Goal: Task Accomplishment & Management: Manage account settings

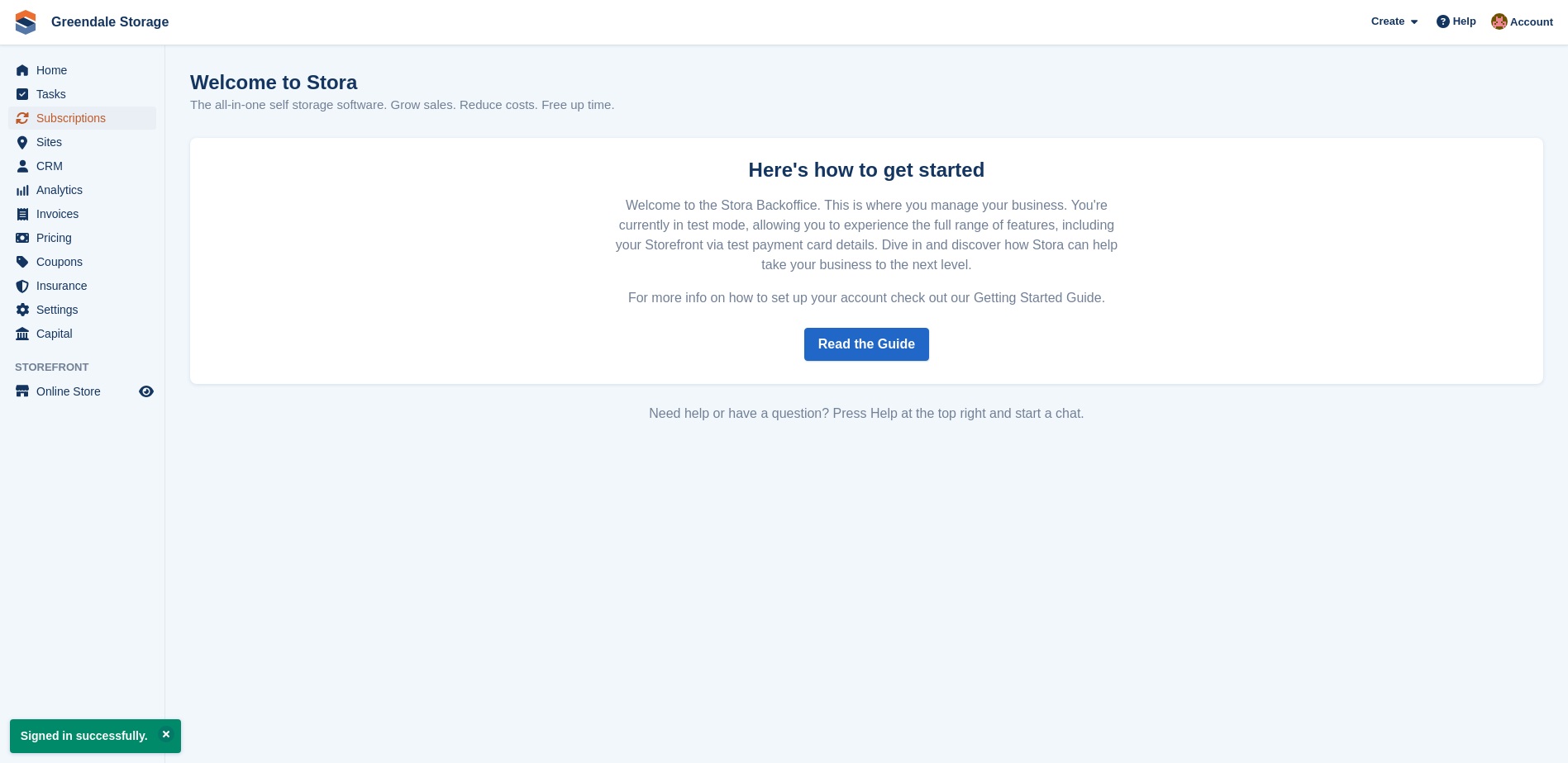
click at [77, 125] on span "Subscriptions" at bounding box center [86, 118] width 99 height 23
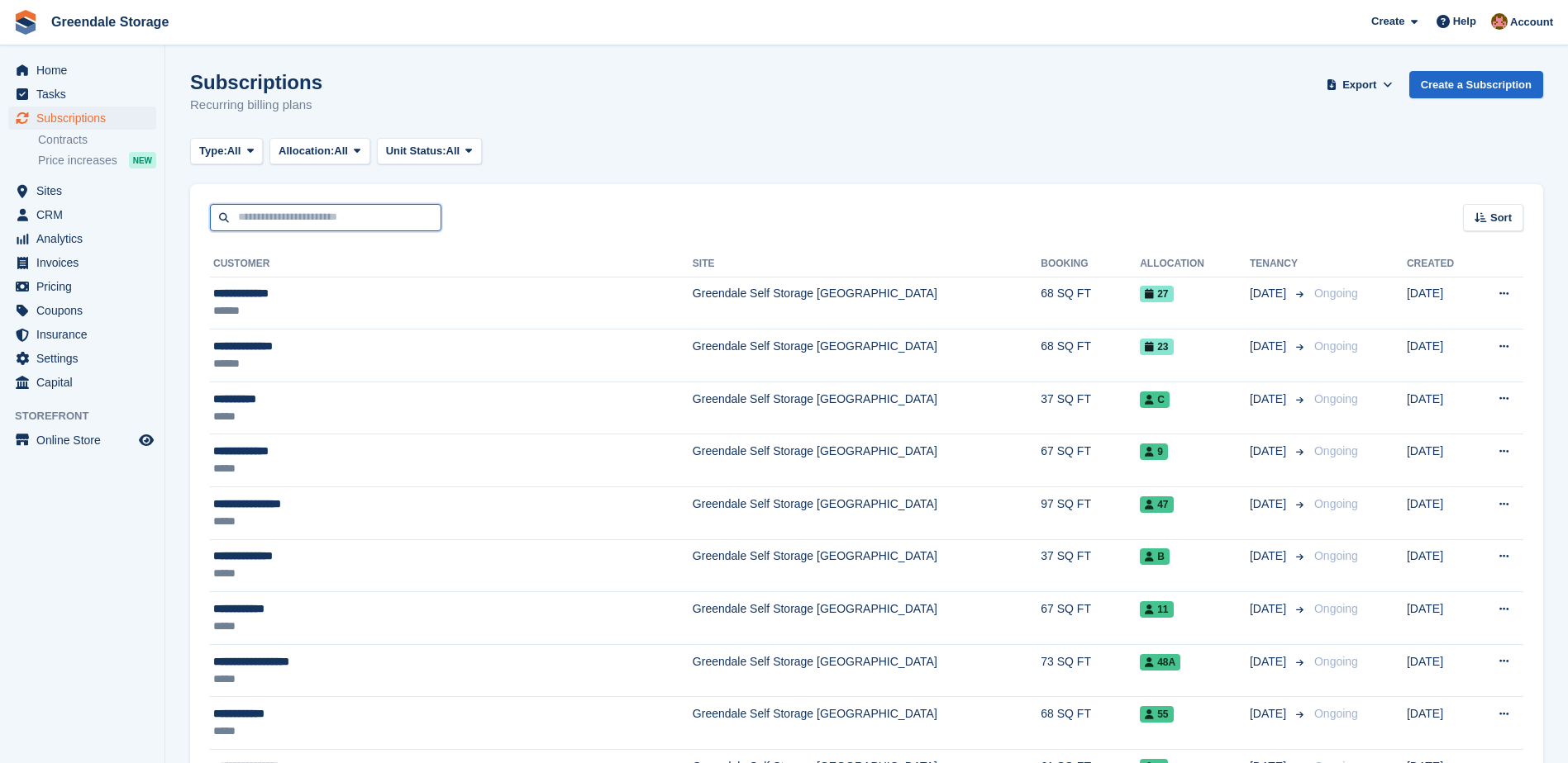
click at [347, 221] on input "text" at bounding box center [325, 217] width 232 height 28
type input "*****"
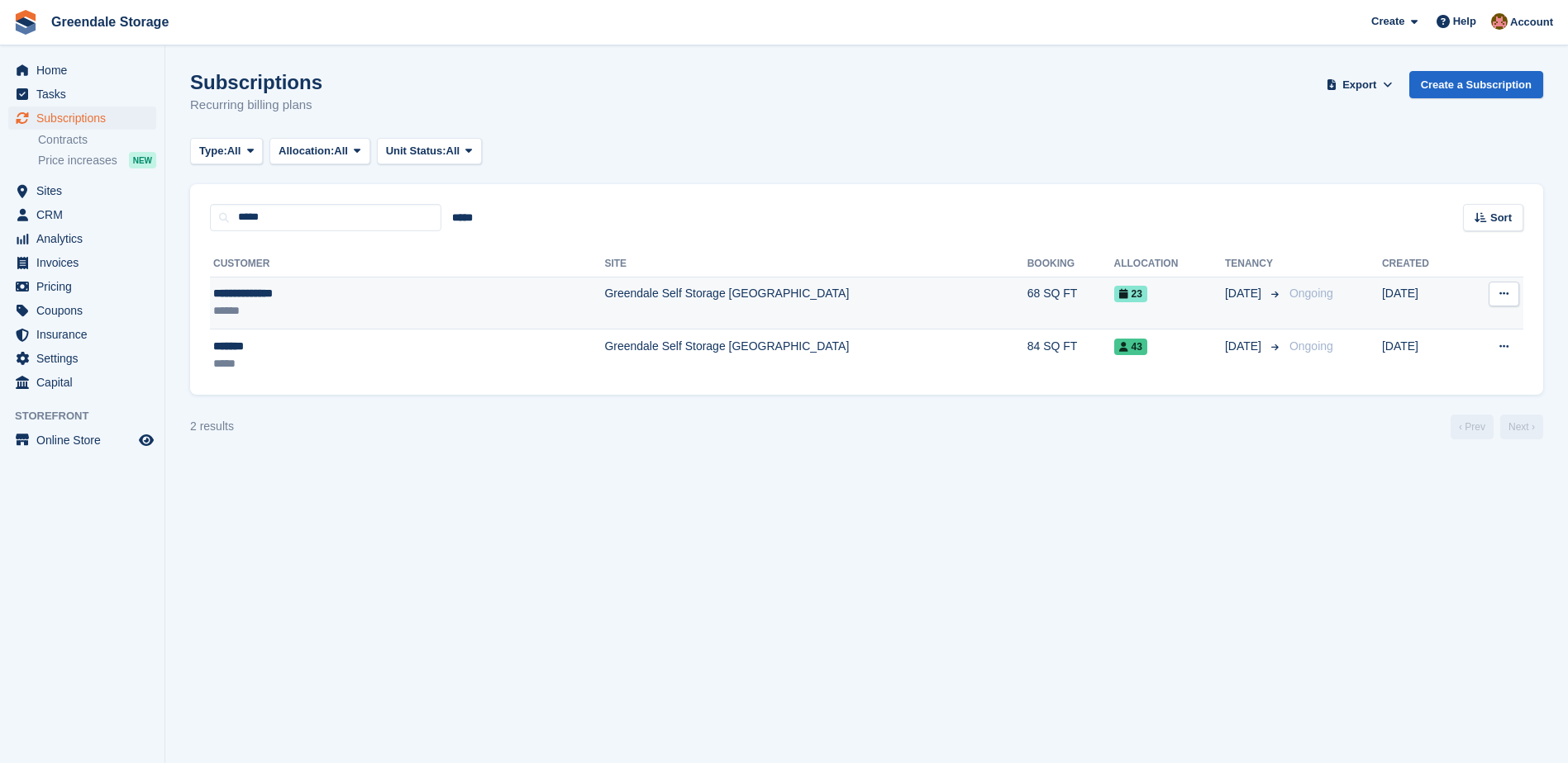
click at [605, 299] on td "Greendale Self Storage [GEOGRAPHIC_DATA]" at bounding box center [816, 302] width 423 height 53
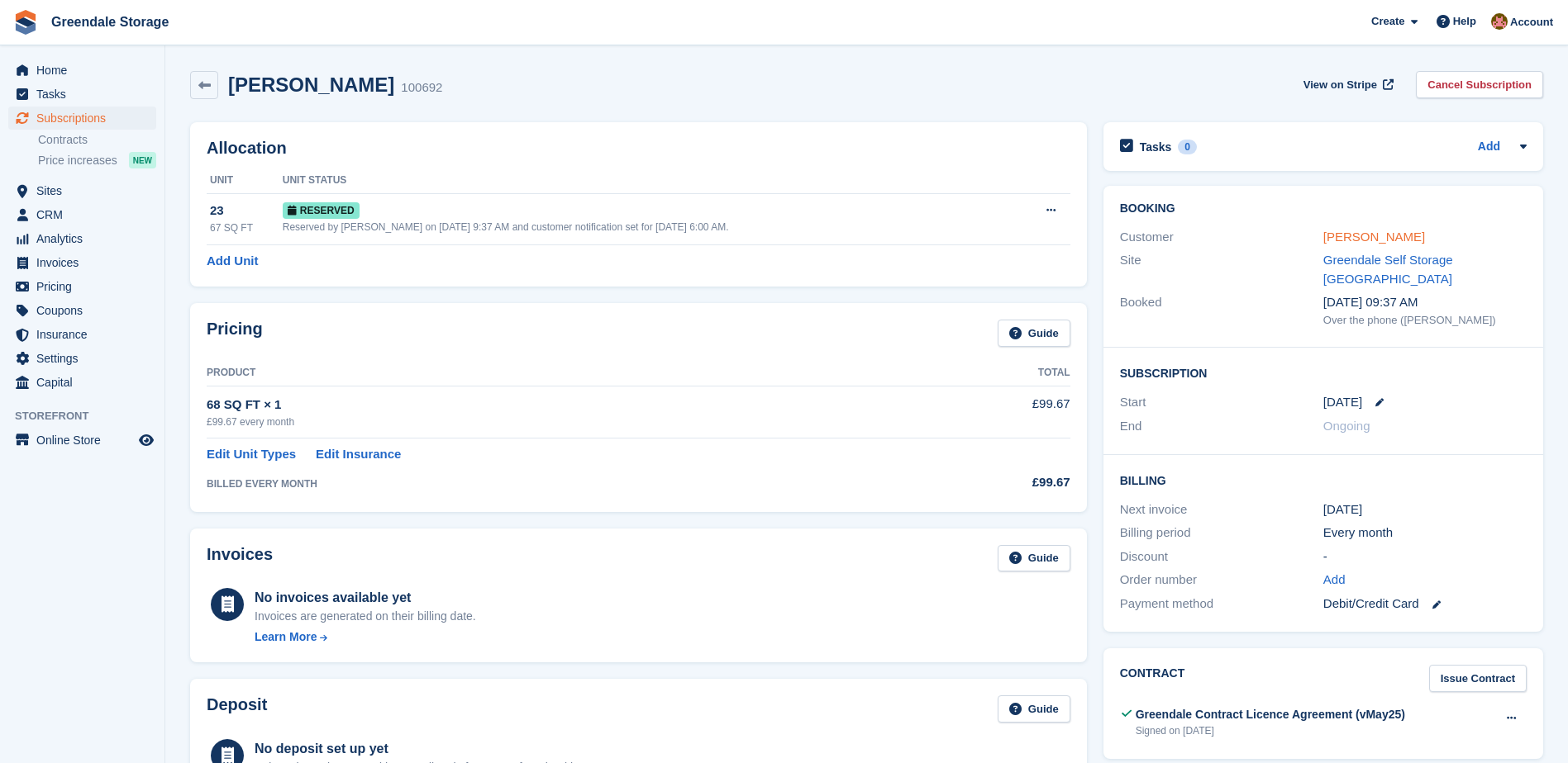
click at [1342, 240] on link "[PERSON_NAME]" at bounding box center [1374, 236] width 101 height 14
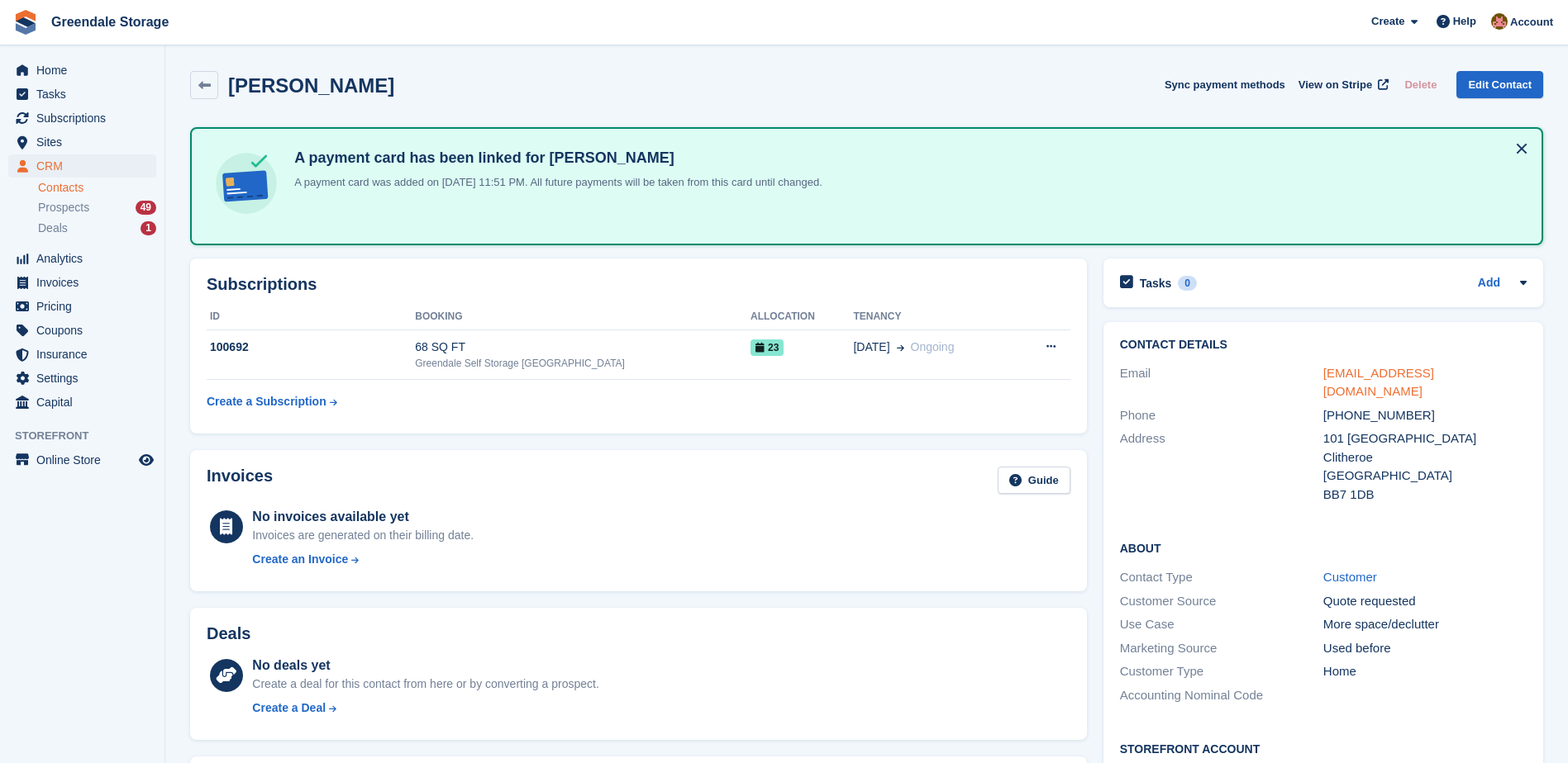
click at [1387, 371] on link "vronbrown1@yahoo.co.uk" at bounding box center [1379, 382] width 111 height 33
click at [57, 71] on span "Home" at bounding box center [86, 70] width 99 height 23
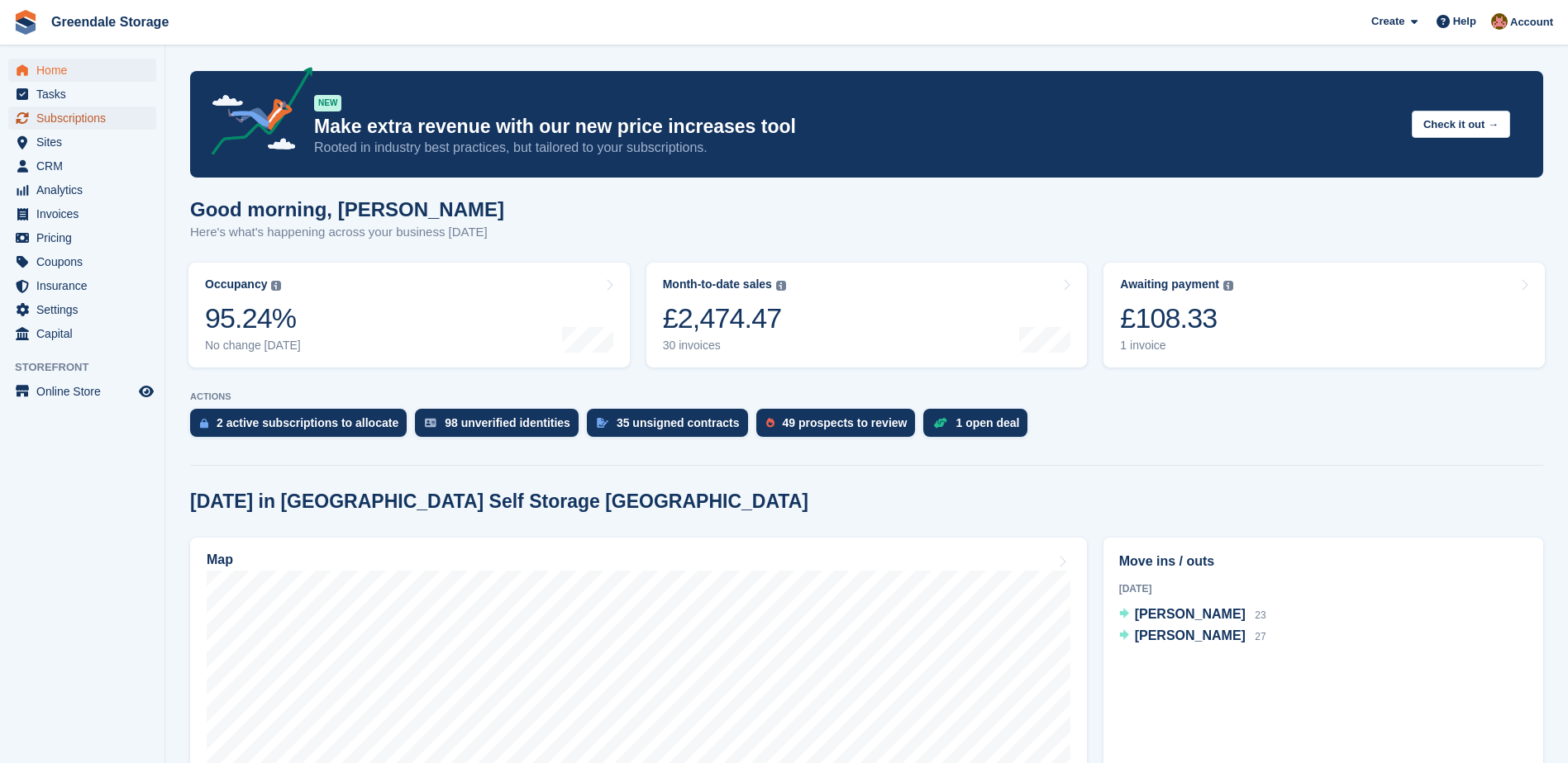
click at [70, 112] on span "Subscriptions" at bounding box center [86, 118] width 99 height 23
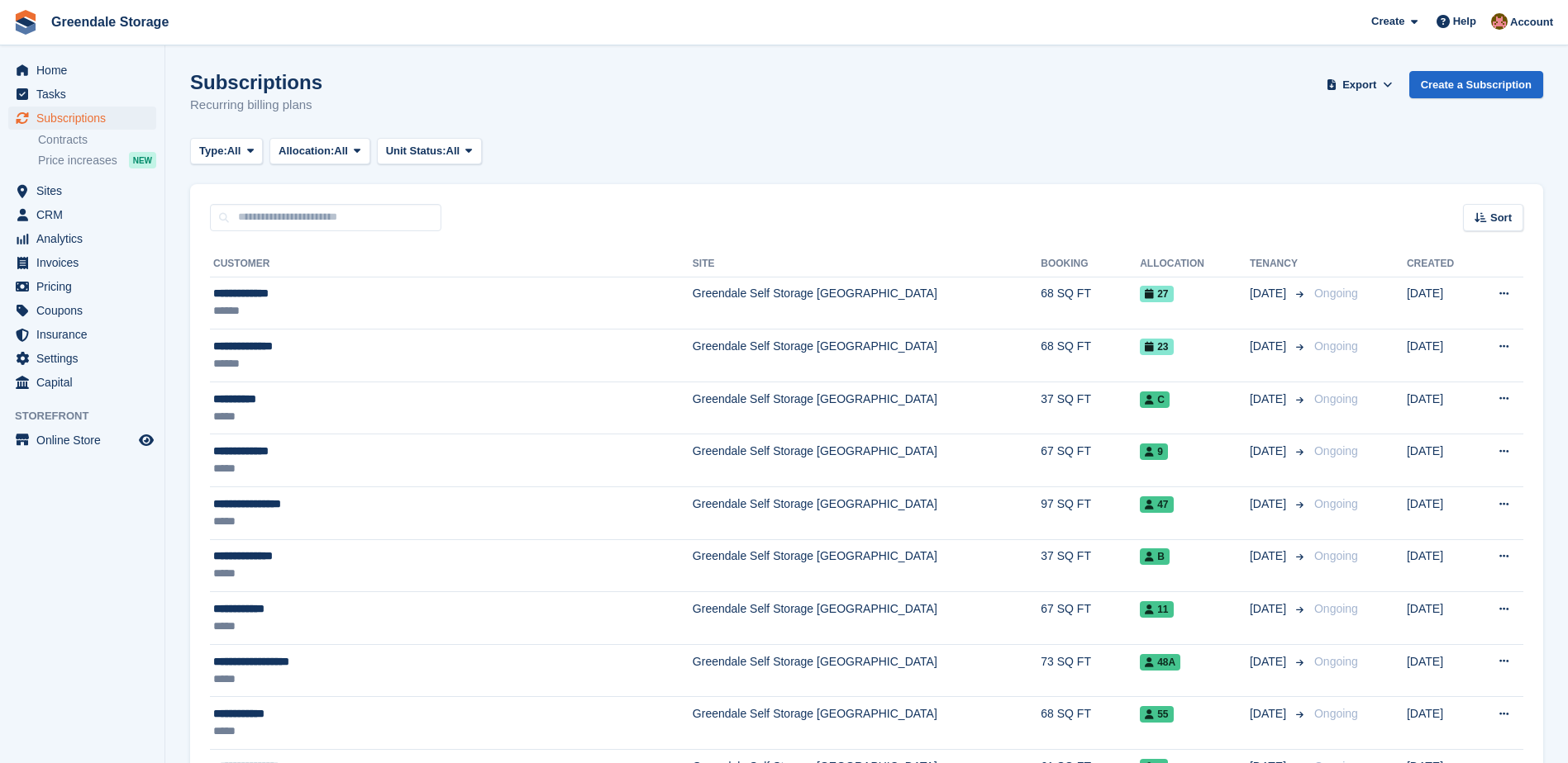
click at [286, 217] on input "text" at bounding box center [325, 217] width 232 height 28
type input "*****"
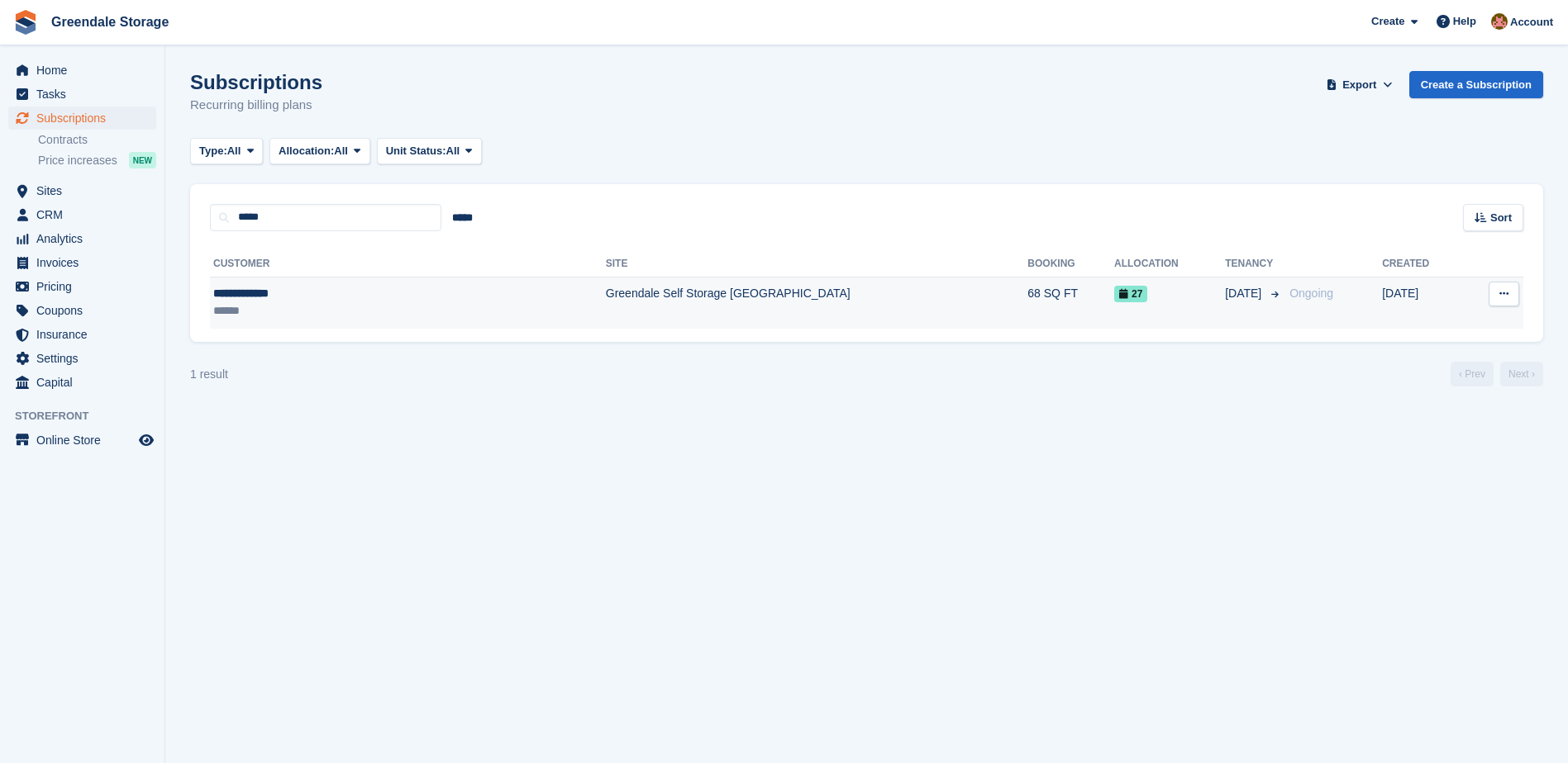
click at [404, 291] on div "**********" at bounding box center [326, 294] width 227 height 17
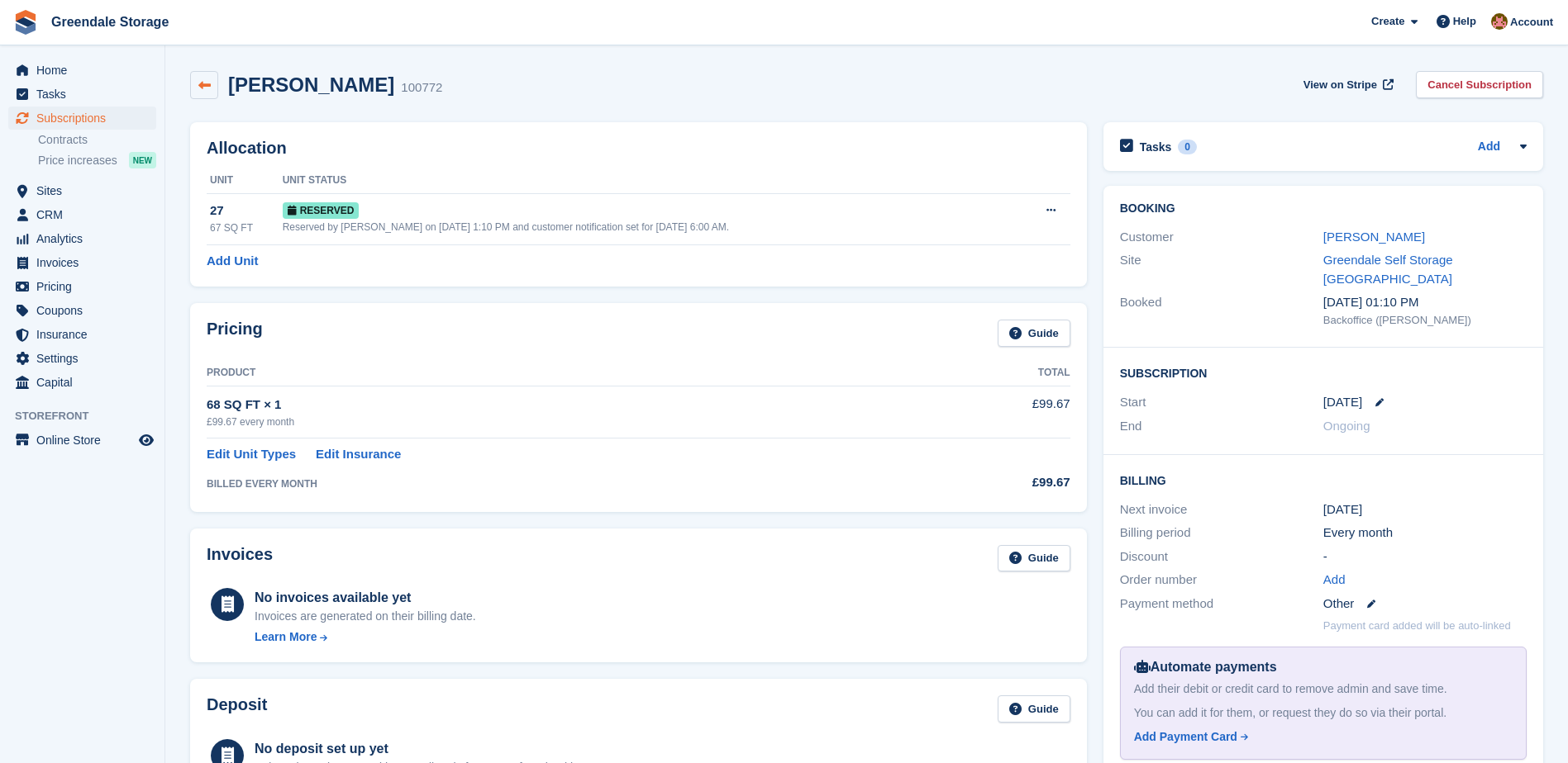
click at [203, 81] on icon at bounding box center [204, 85] width 12 height 12
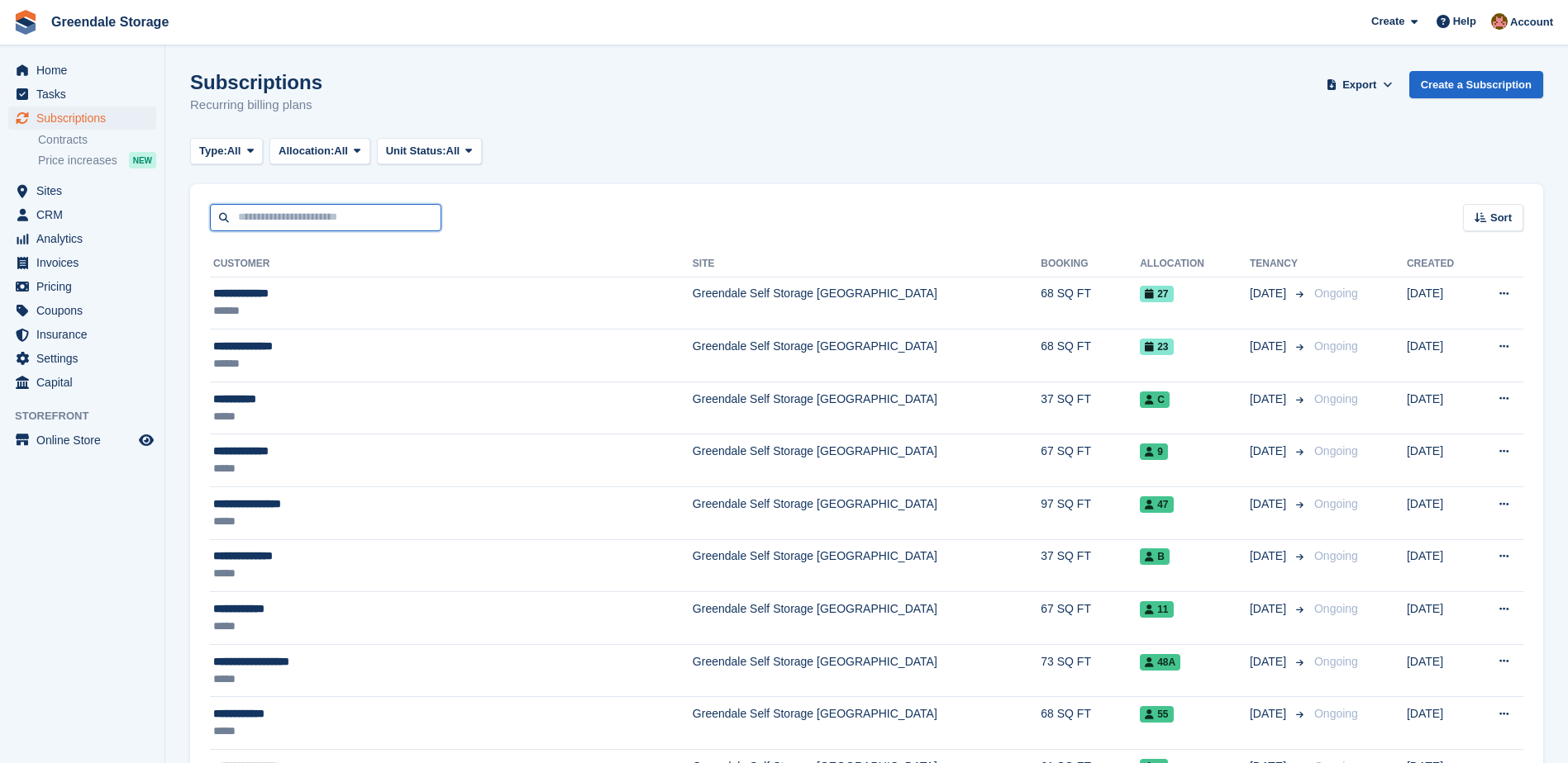
click at [287, 222] on input "text" at bounding box center [325, 217] width 232 height 28
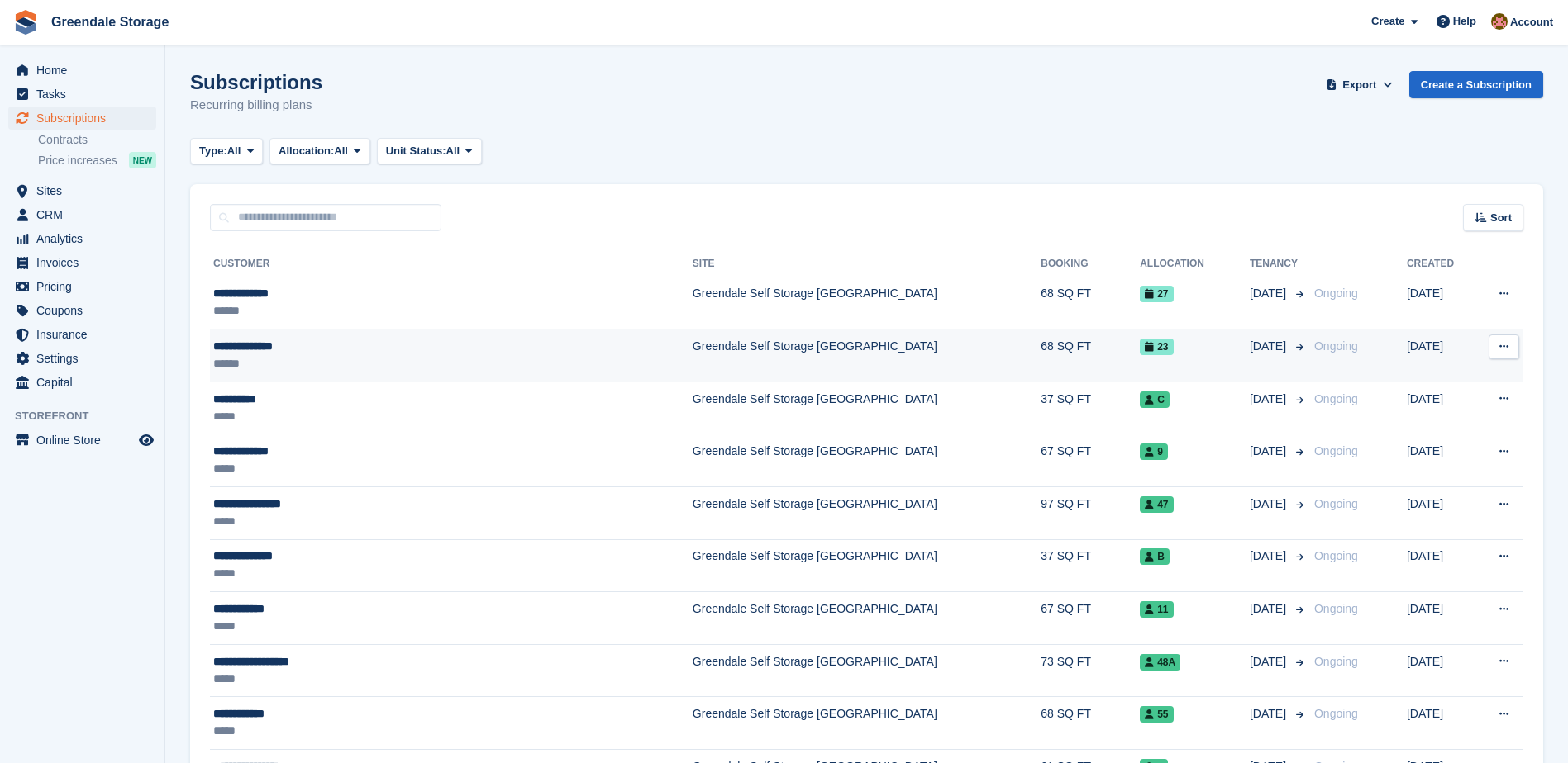
click at [220, 346] on div "**********" at bounding box center [381, 346] width 336 height 17
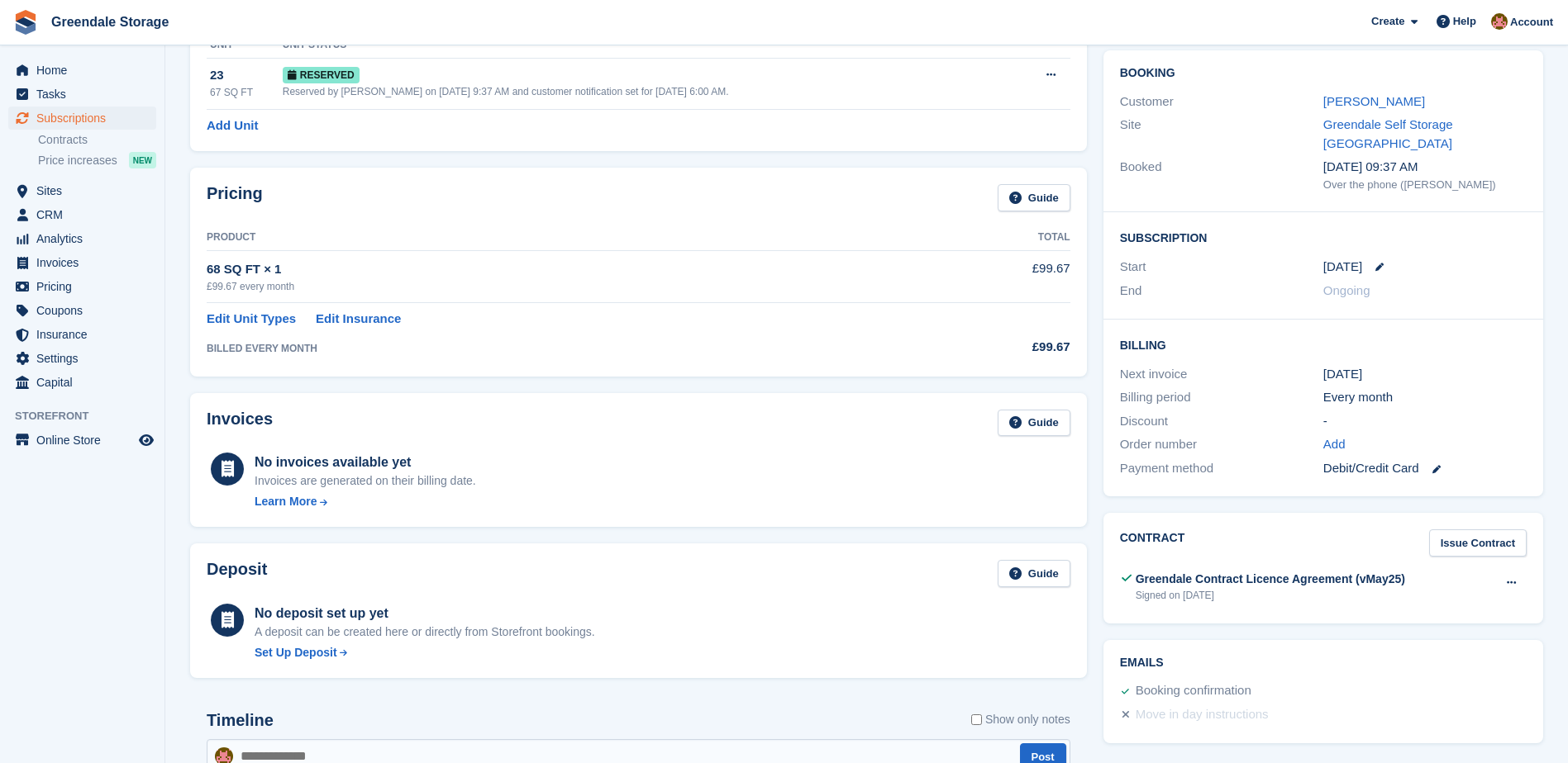
scroll to position [517, 0]
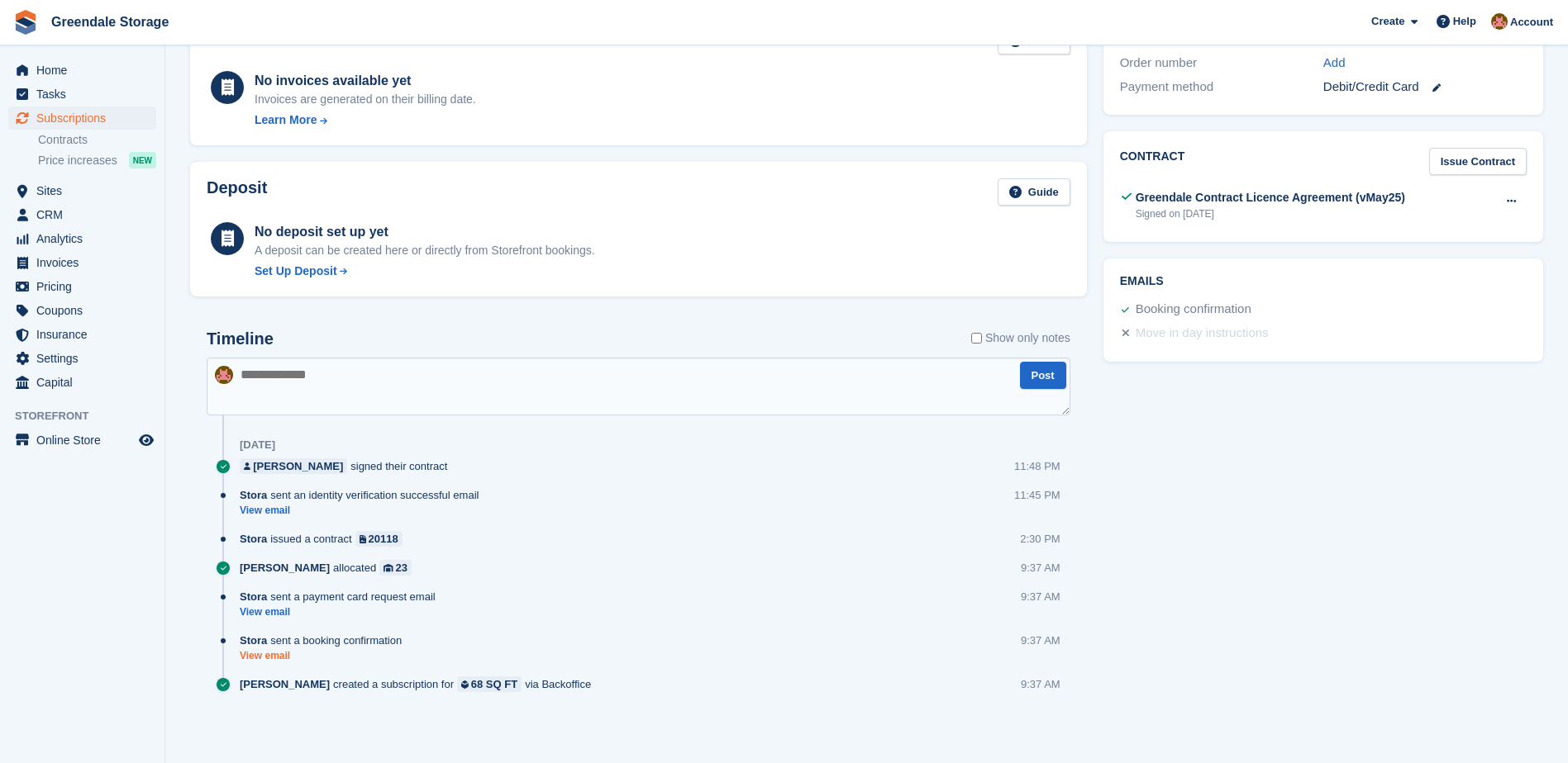
click at [265, 658] on link "View email" at bounding box center [325, 656] width 170 height 14
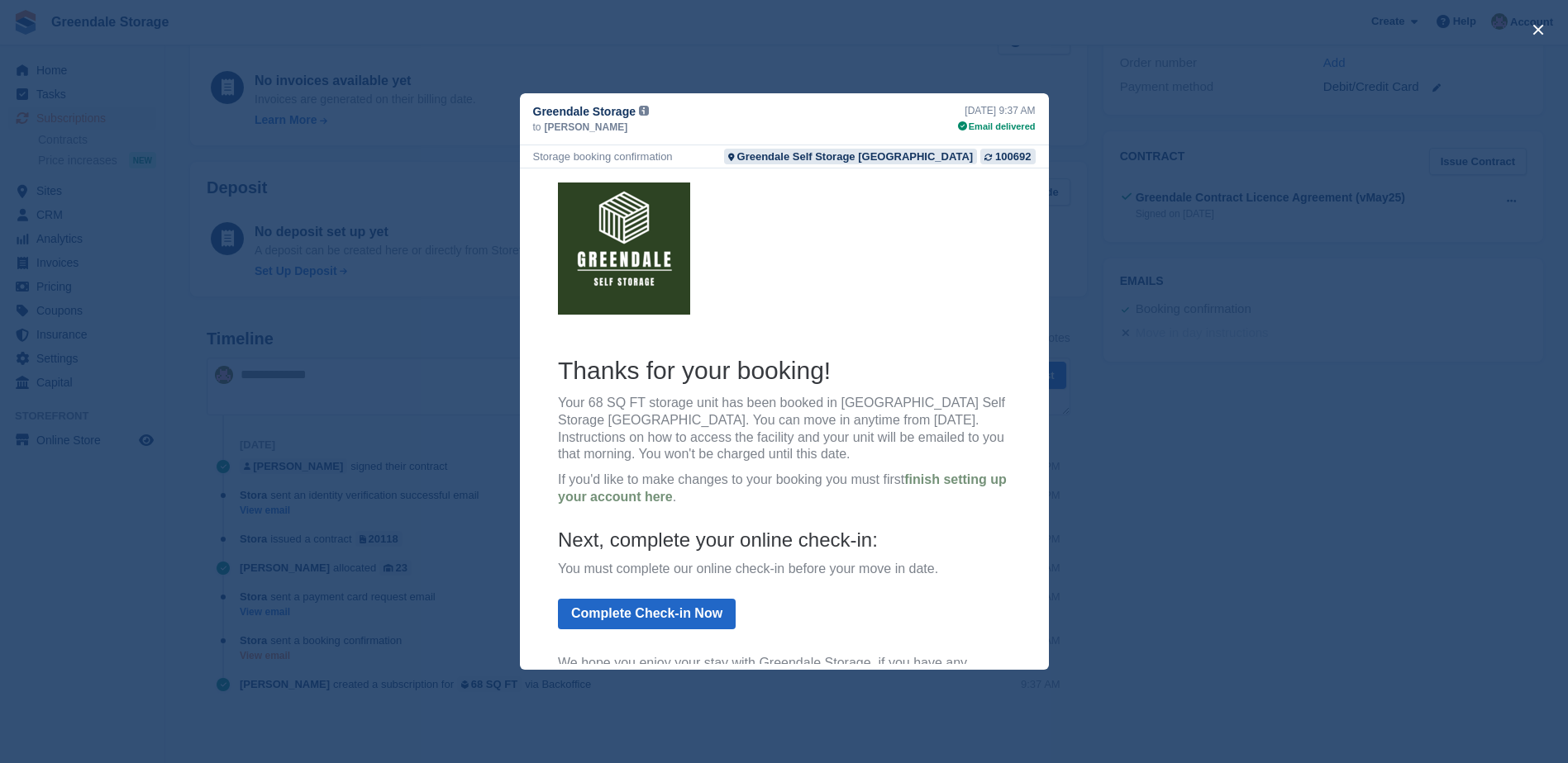
scroll to position [0, 0]
click at [377, 396] on div "close" at bounding box center [784, 382] width 1568 height 763
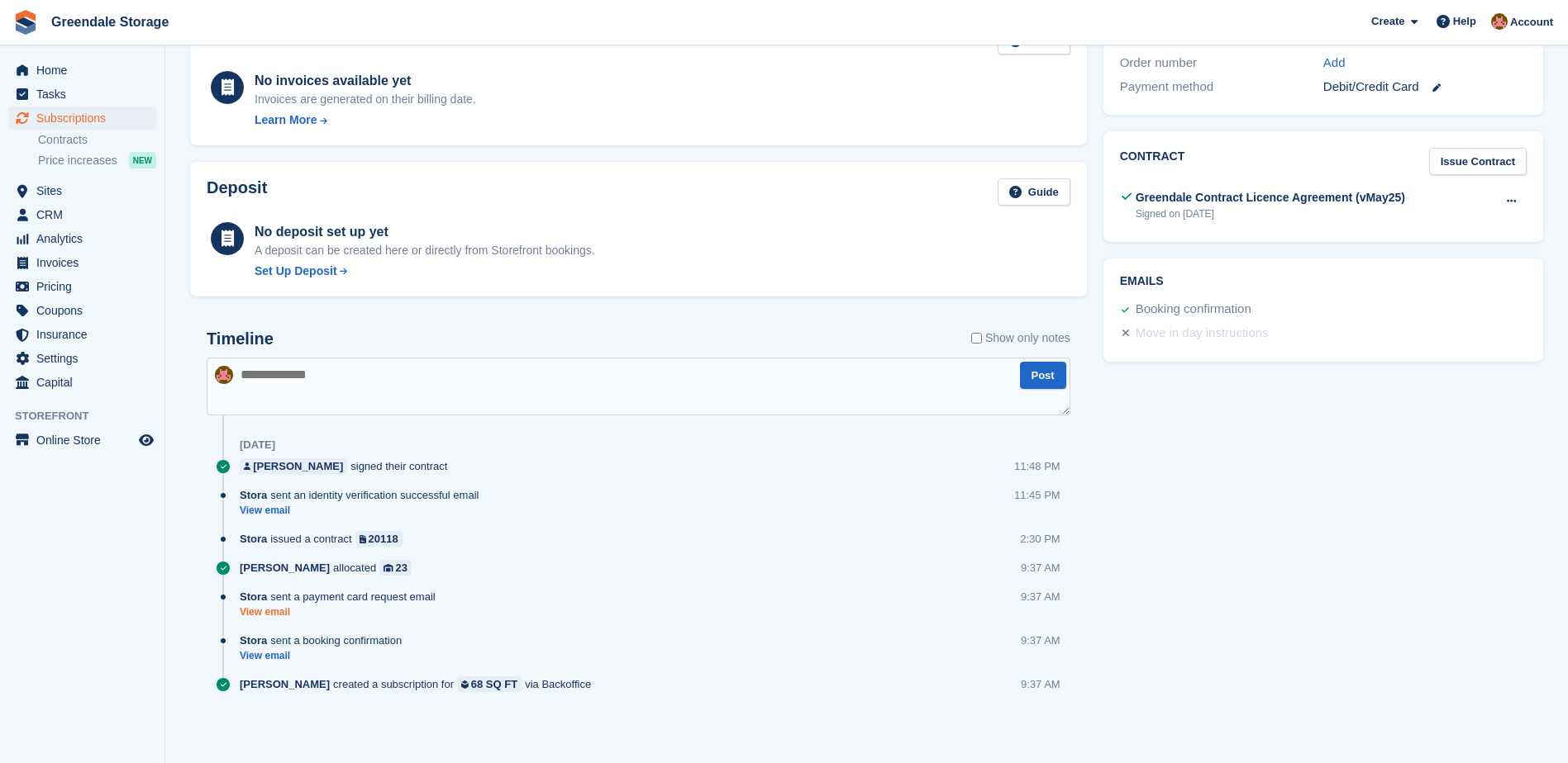
click at [264, 618] on link "View email" at bounding box center [342, 612] width 204 height 14
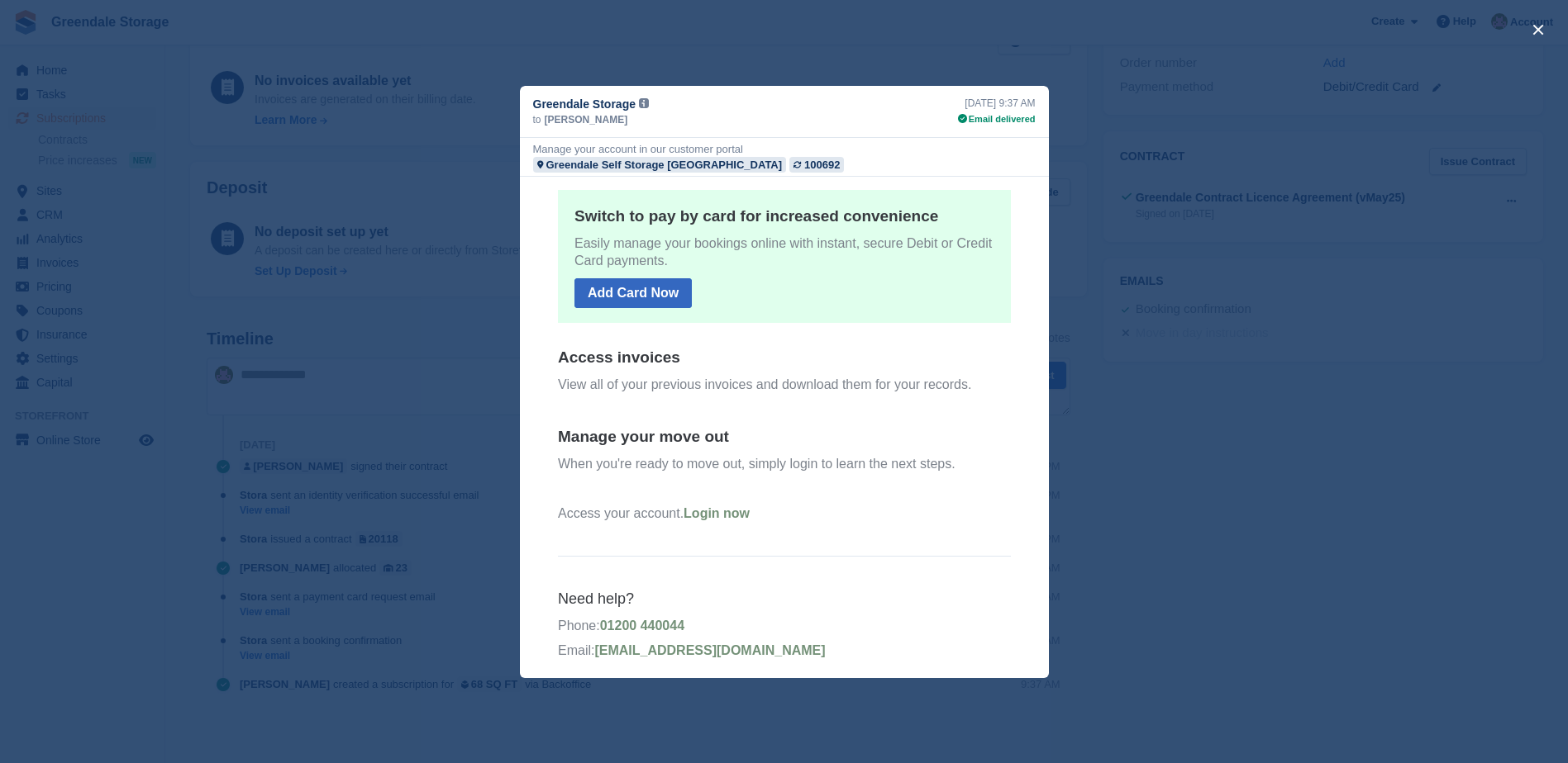
scroll to position [274, 0]
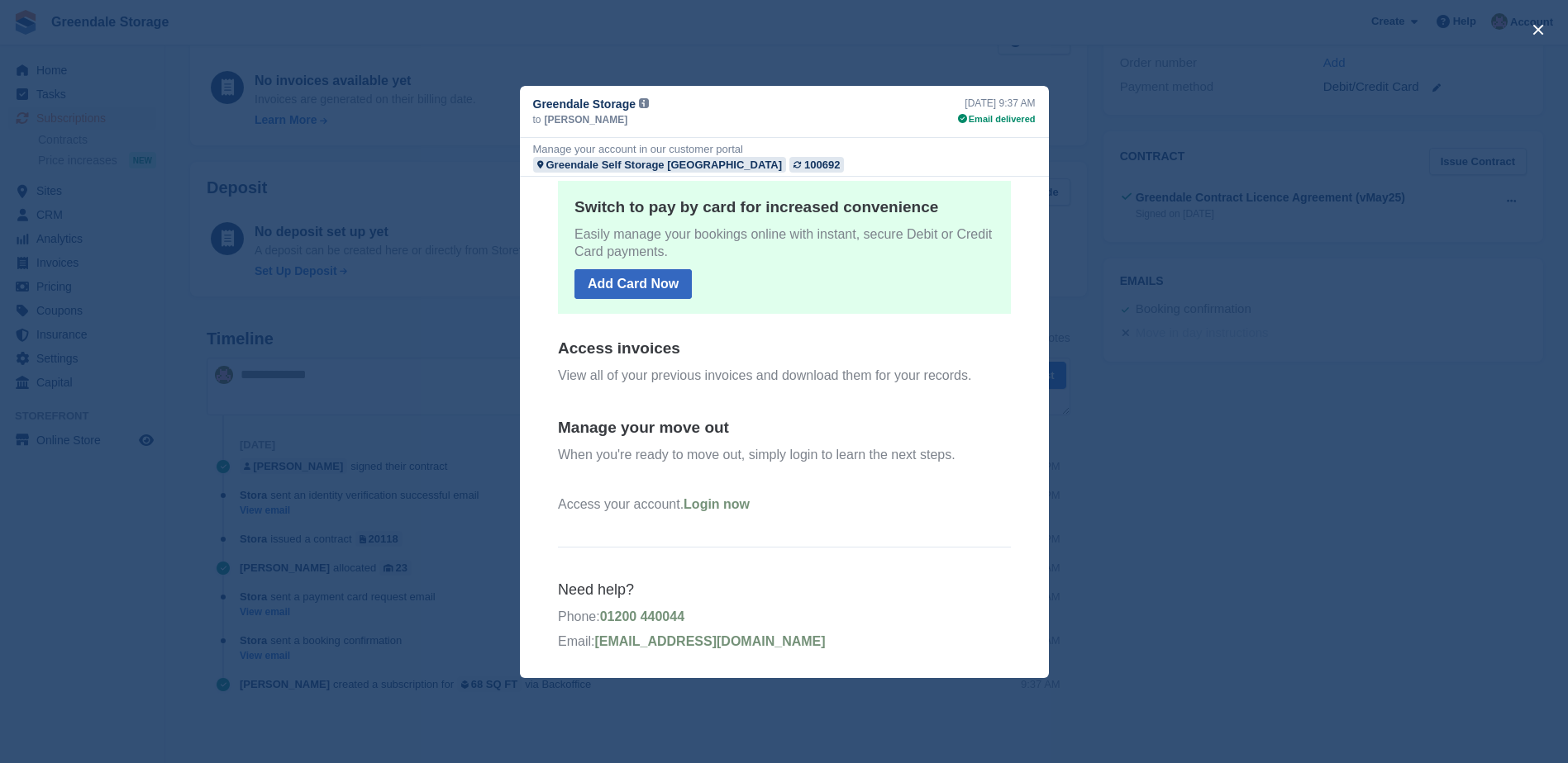
click at [363, 477] on div "close" at bounding box center [784, 382] width 1568 height 763
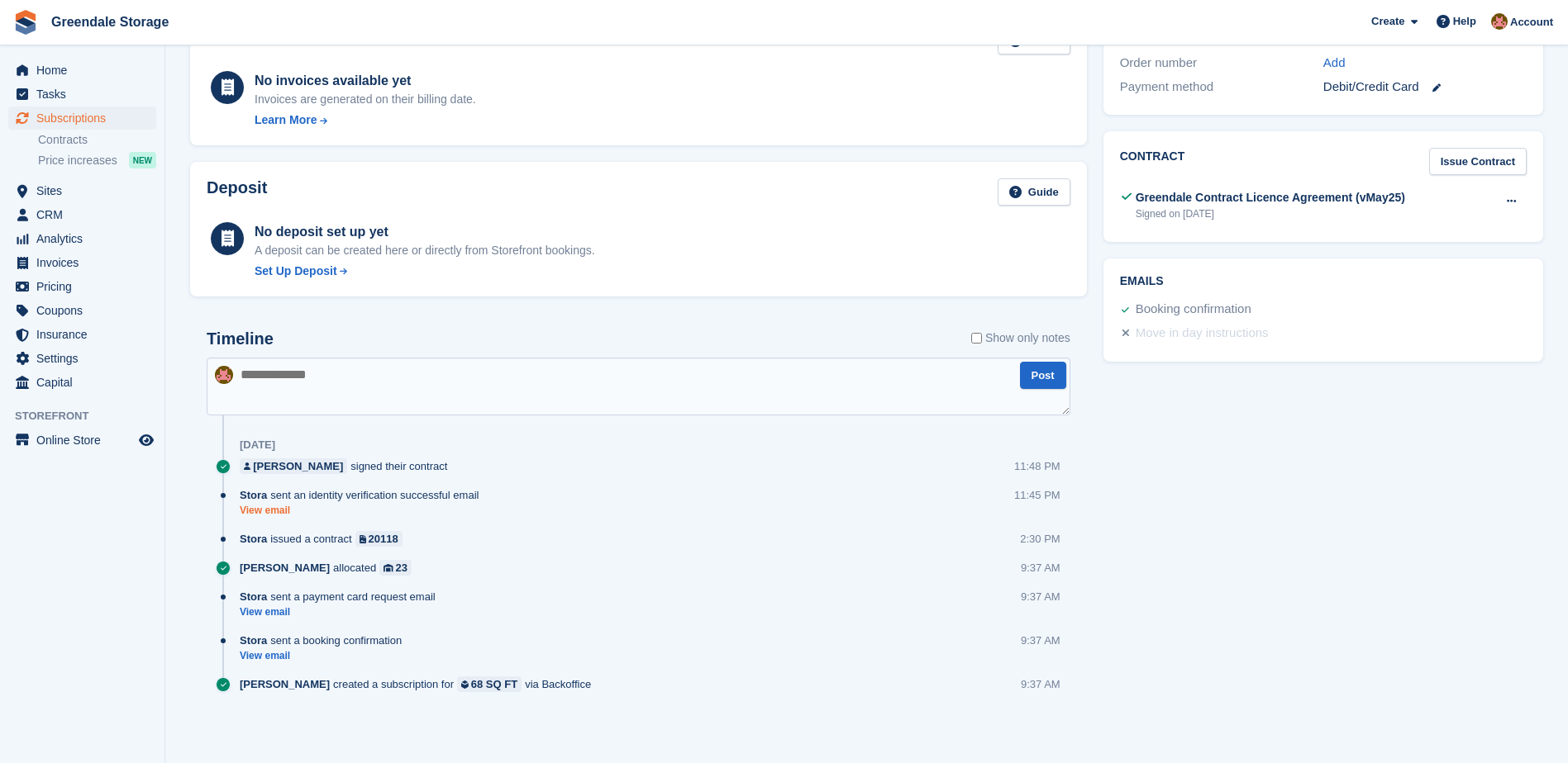
click at [270, 514] on link "View email" at bounding box center [364, 511] width 247 height 14
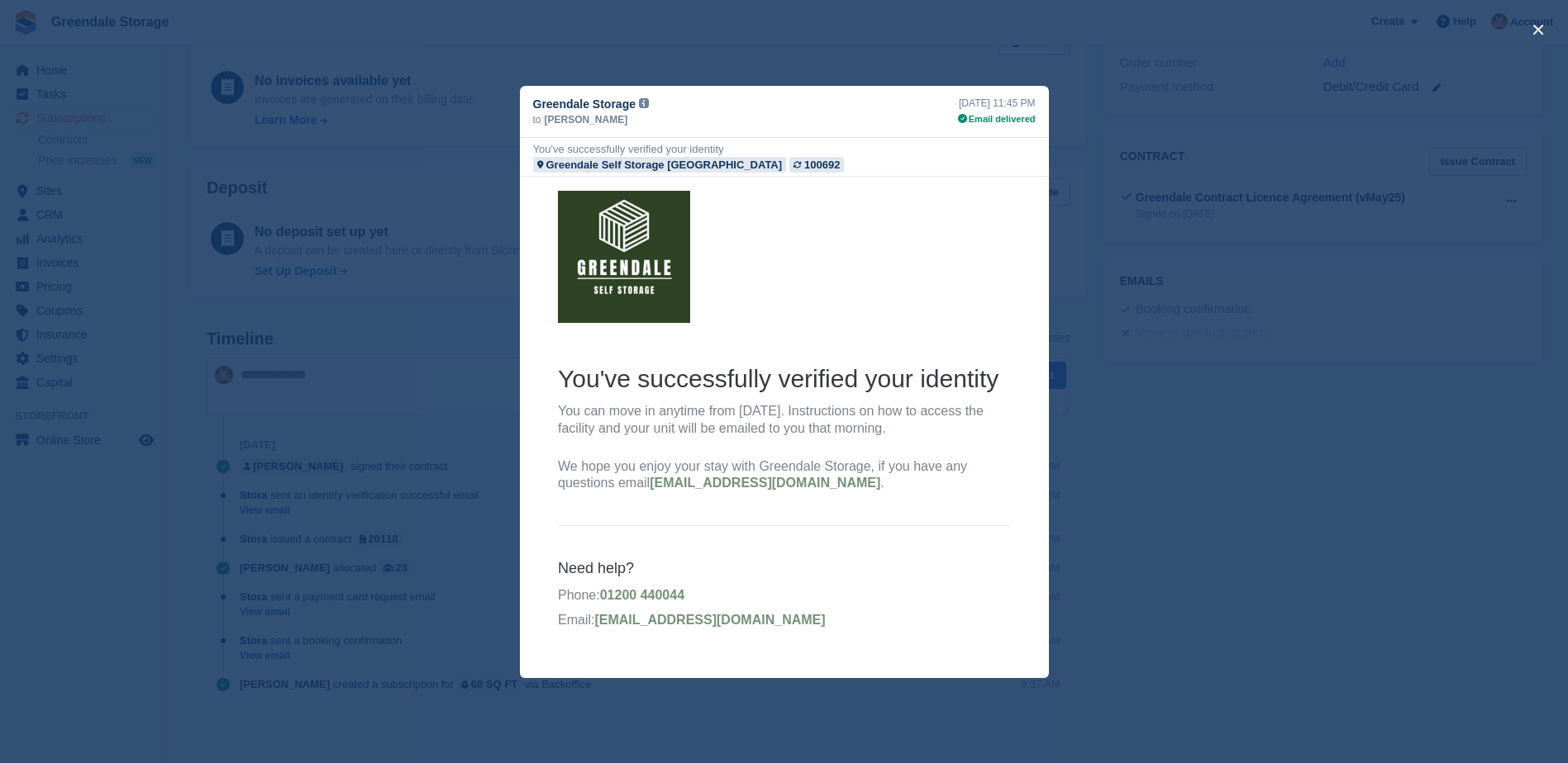
click at [413, 407] on div "close" at bounding box center [784, 382] width 1568 height 763
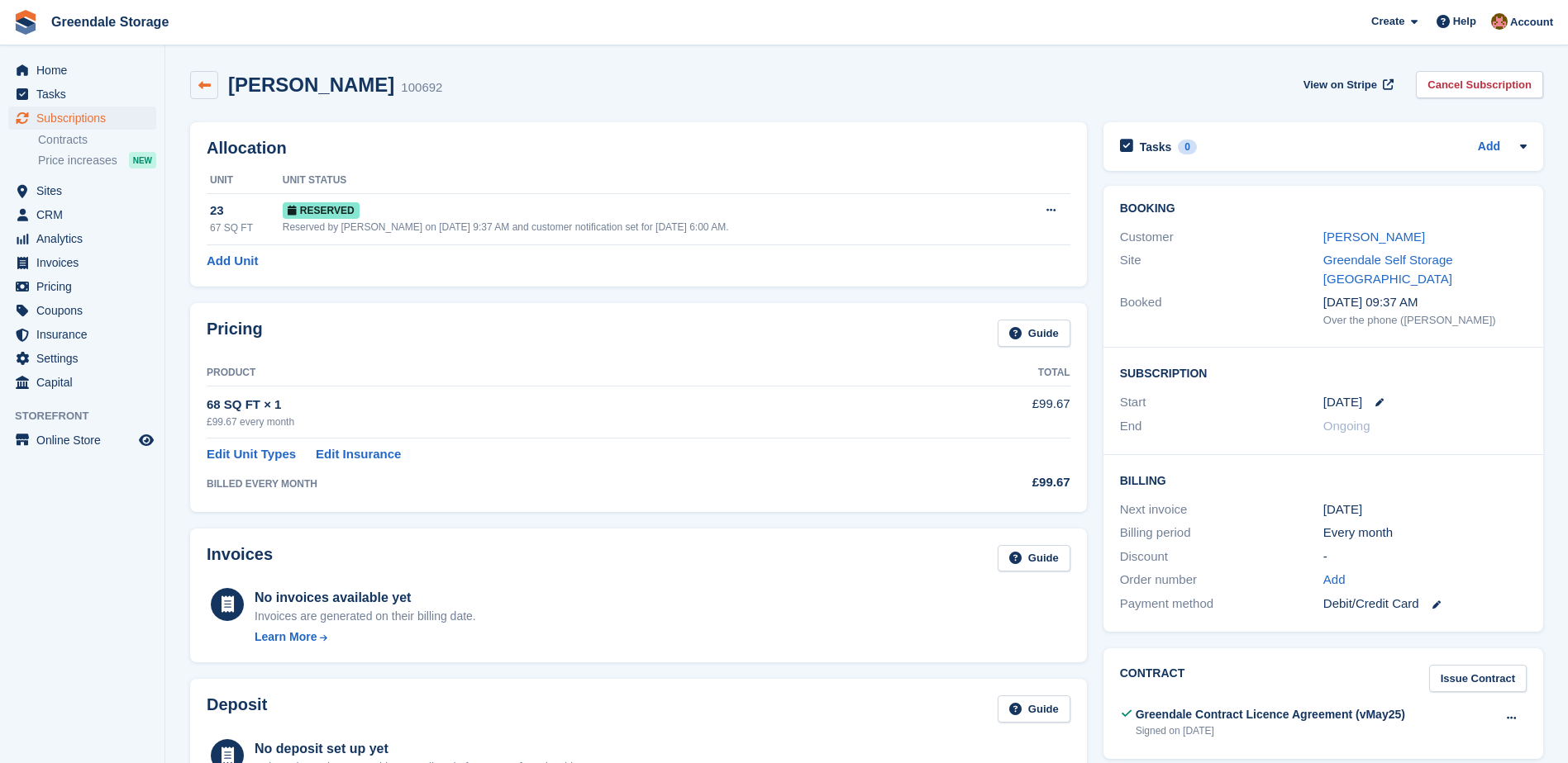
click at [198, 86] on icon at bounding box center [204, 85] width 12 height 12
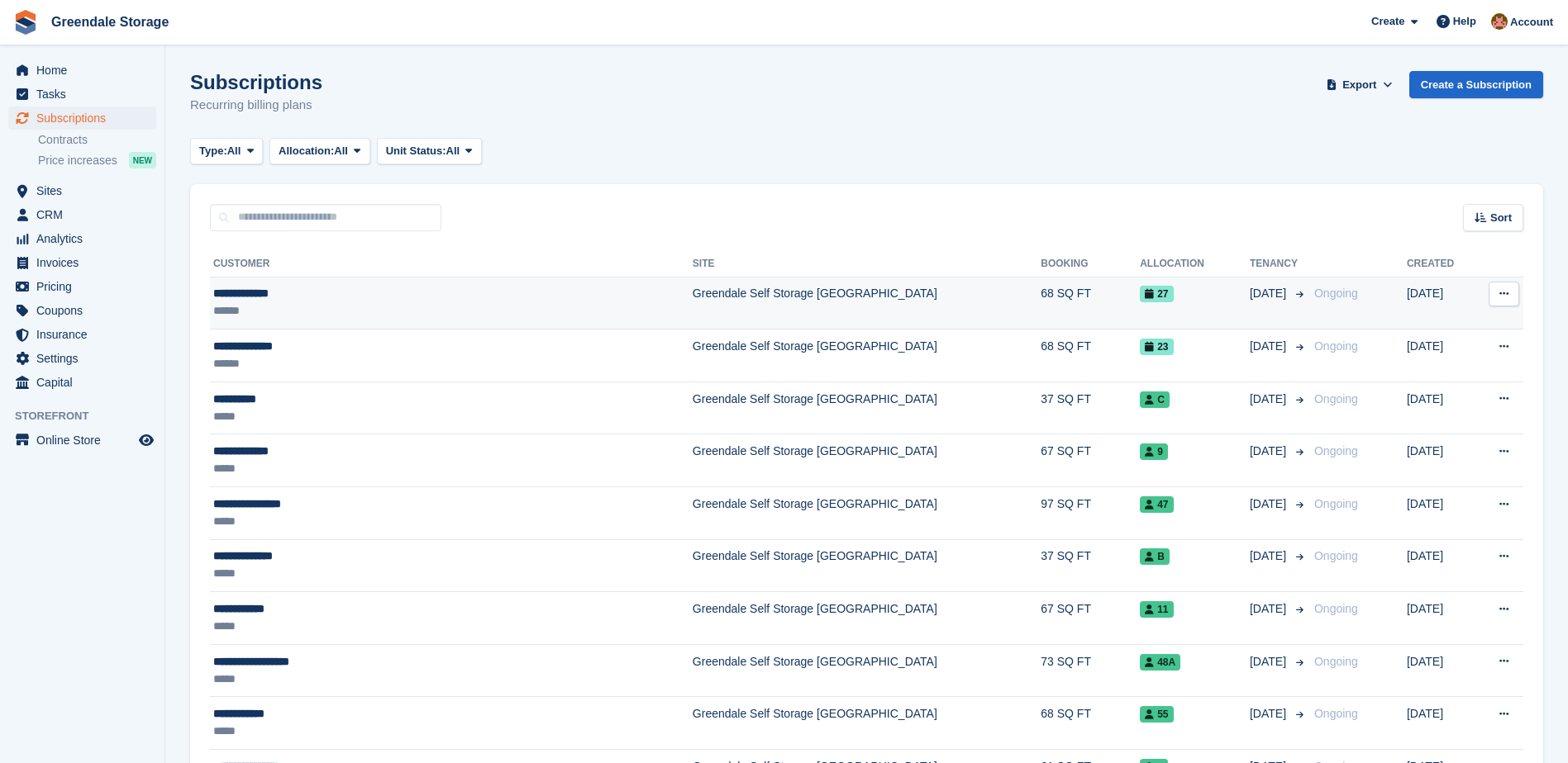
click at [295, 298] on div "**********" at bounding box center [381, 294] width 336 height 17
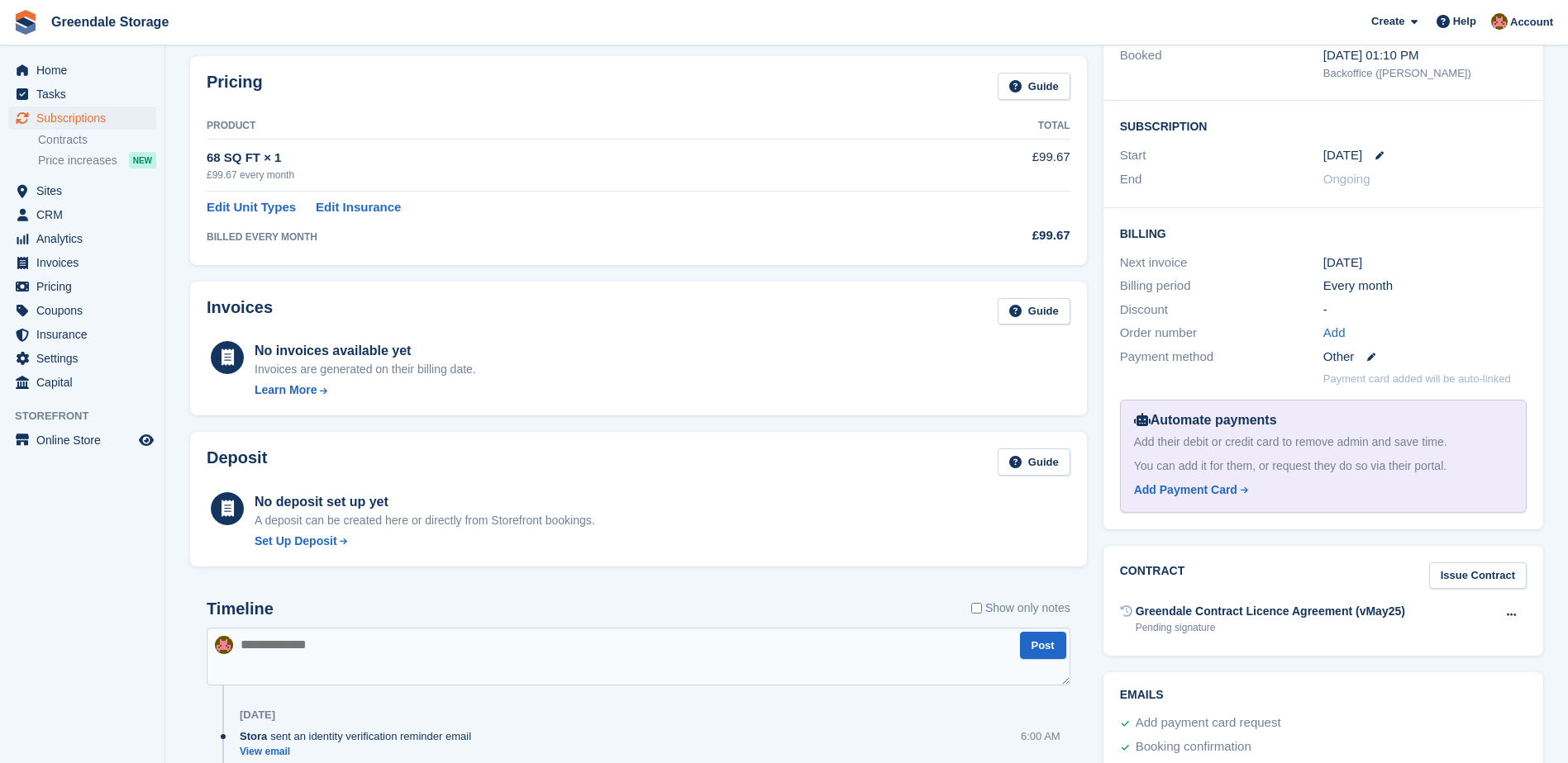
scroll to position [486, 0]
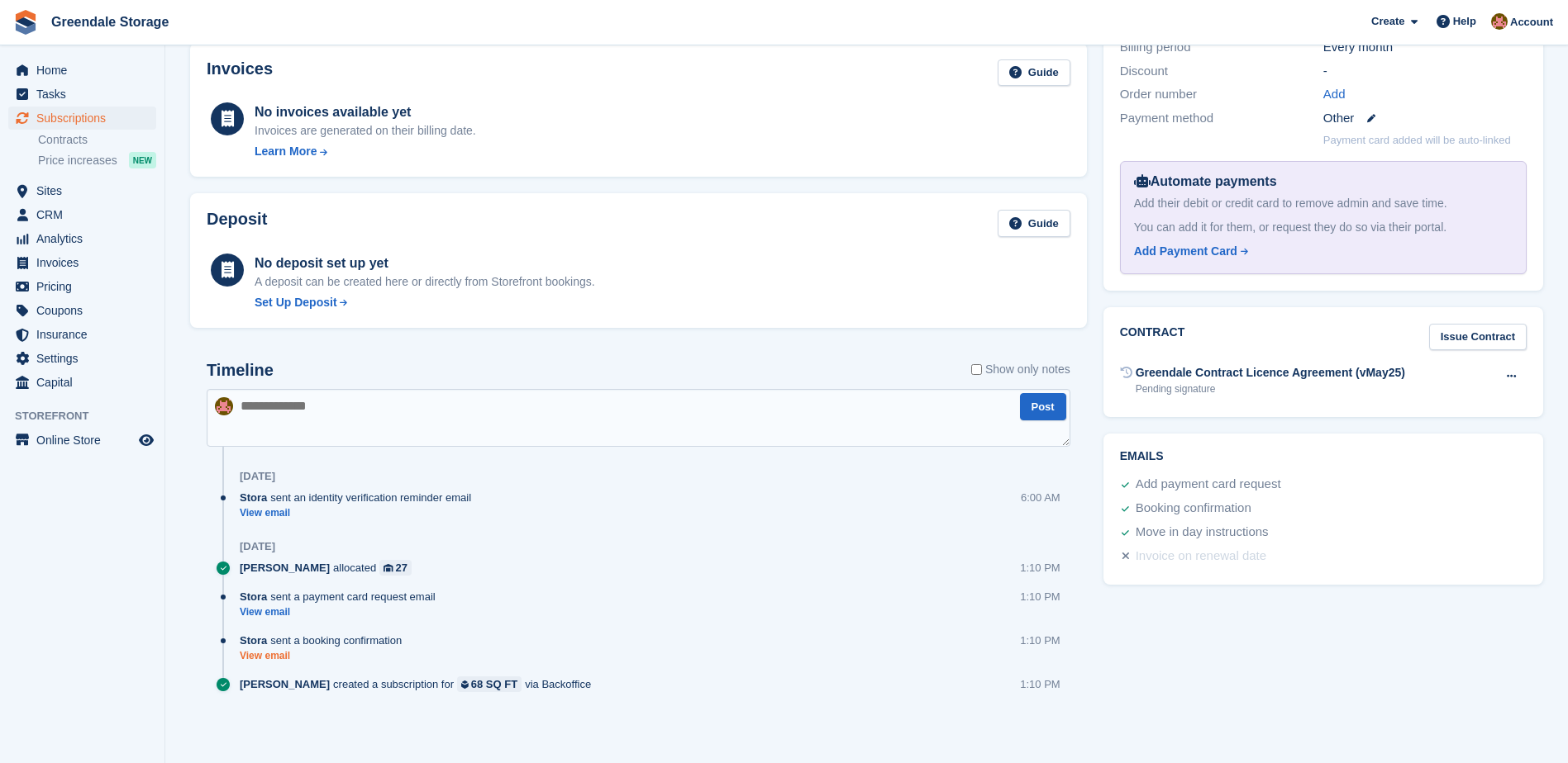
click at [247, 660] on link "View email" at bounding box center [325, 656] width 170 height 14
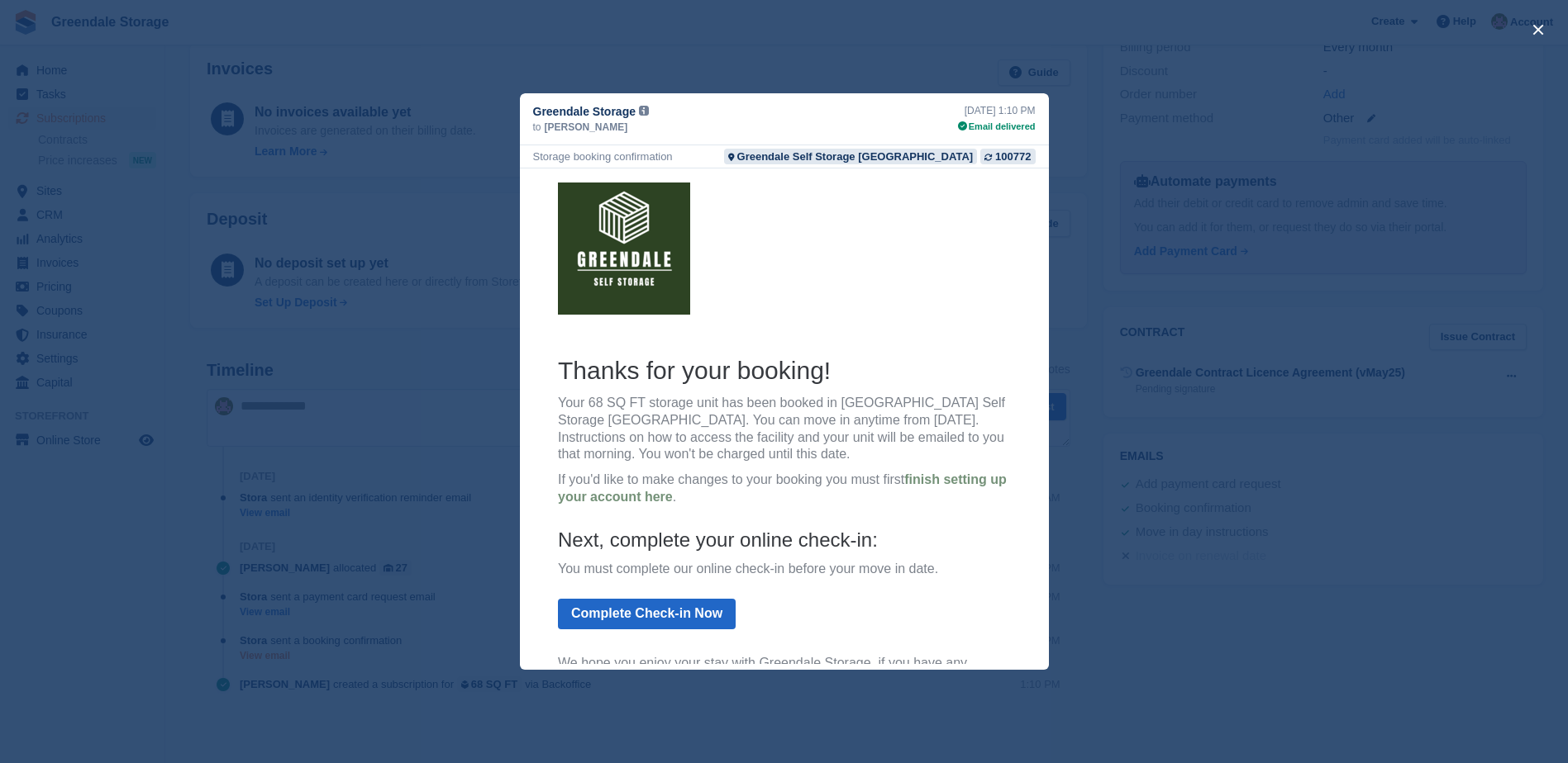
scroll to position [0, 0]
click at [379, 424] on div "close" at bounding box center [784, 382] width 1568 height 763
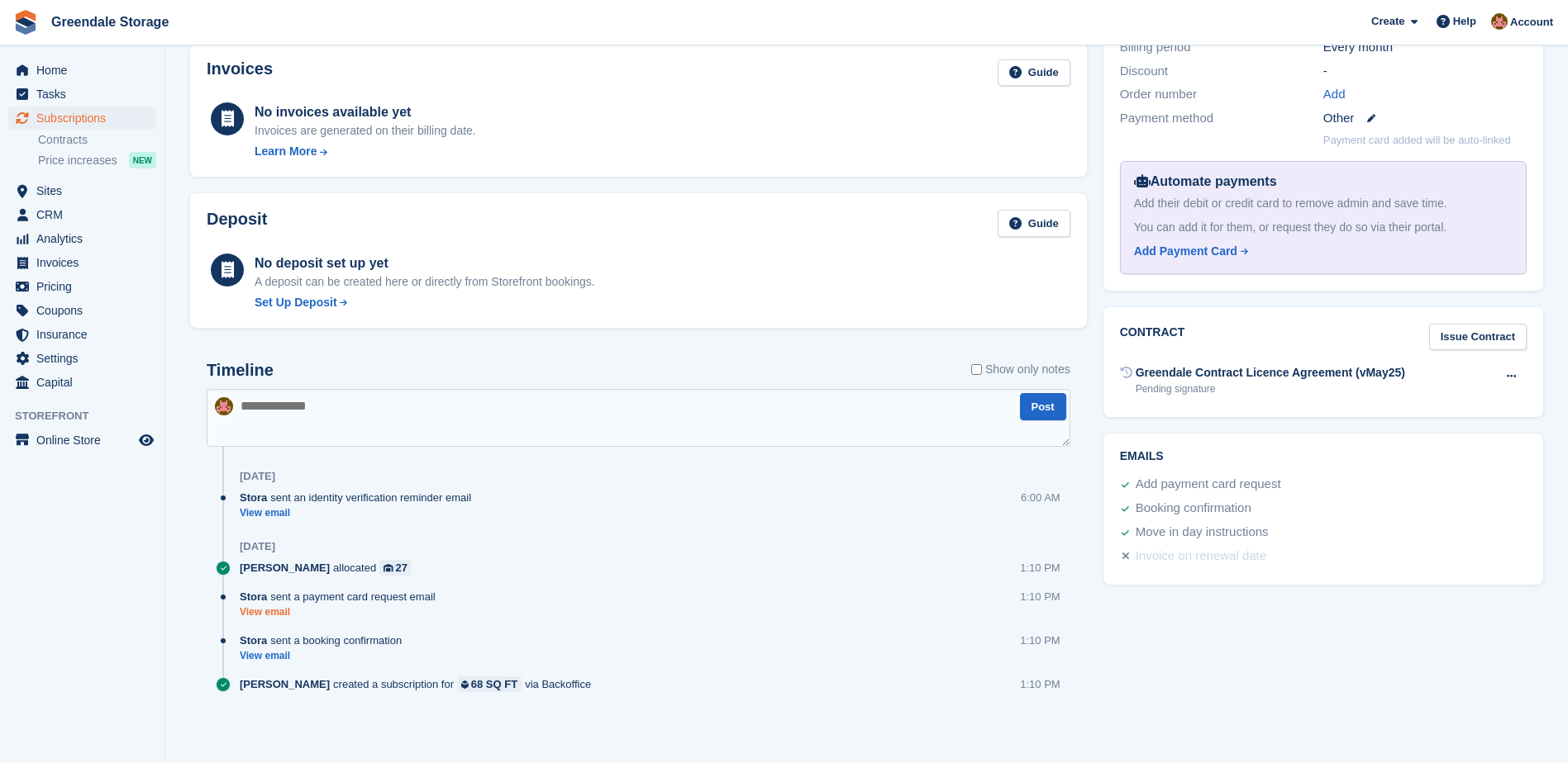
click at [254, 614] on link "View email" at bounding box center [342, 612] width 204 height 14
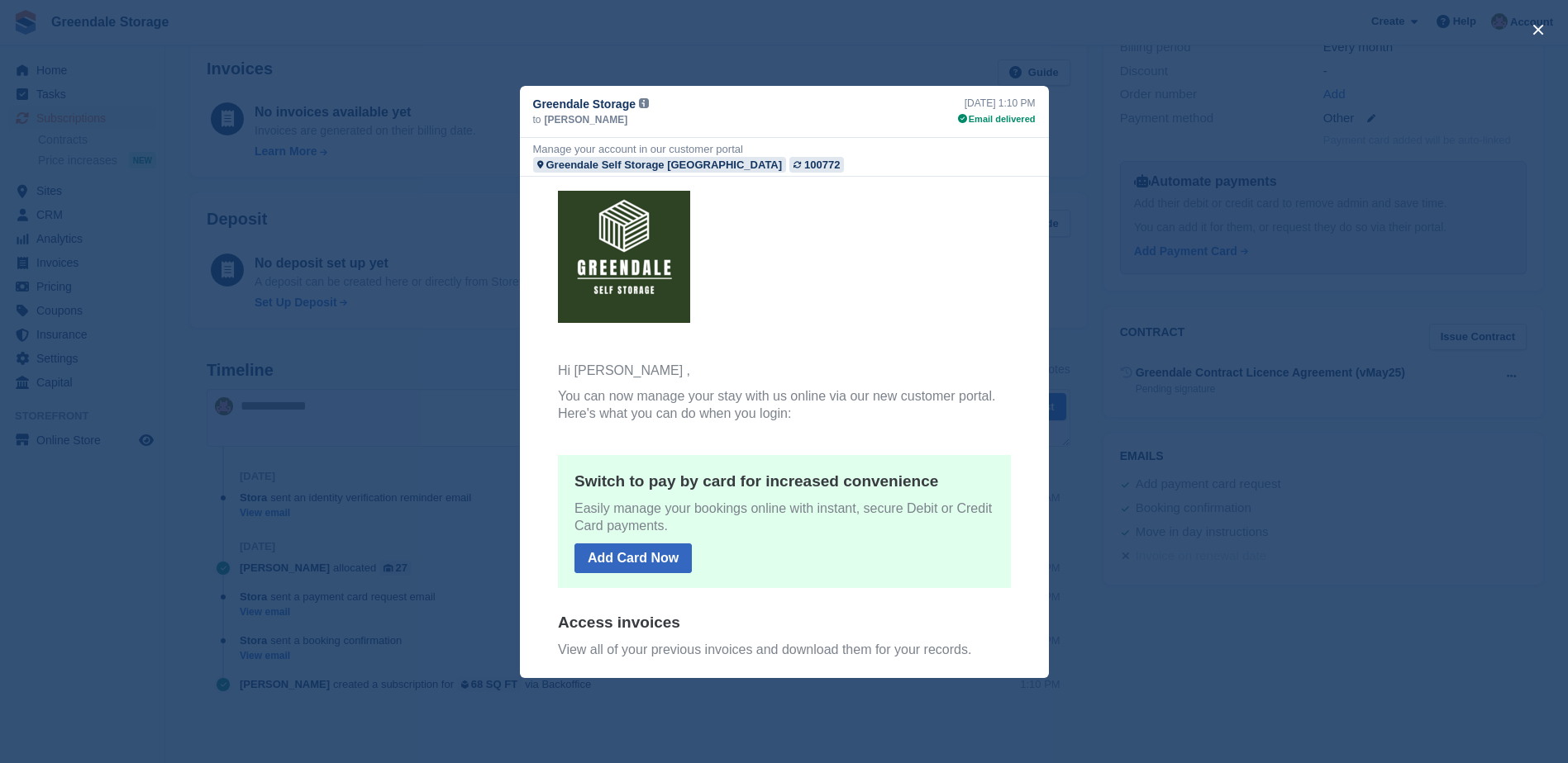
click at [371, 442] on div "close" at bounding box center [784, 382] width 1568 height 763
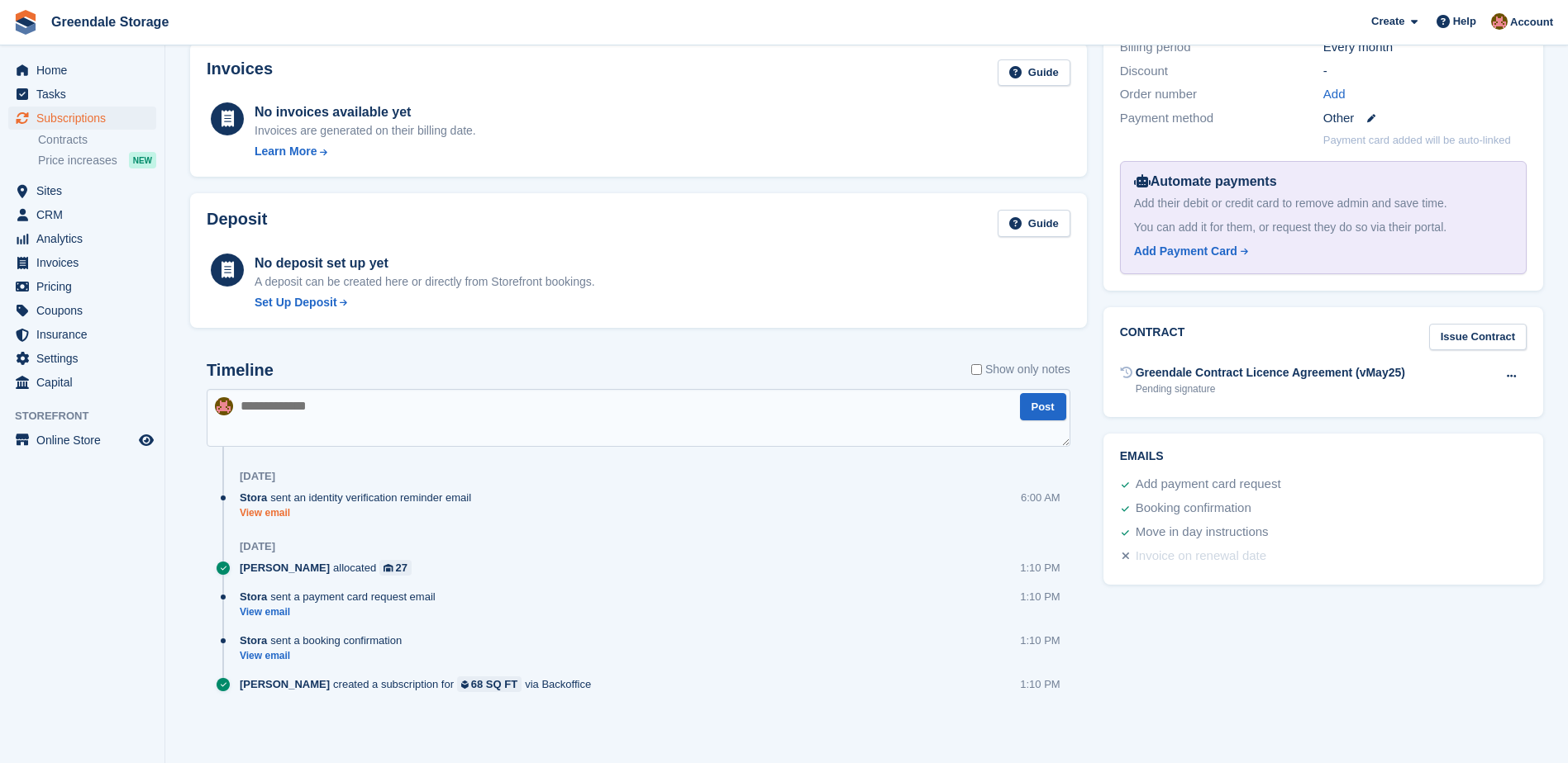
click at [262, 513] on link "View email" at bounding box center [360, 513] width 240 height 14
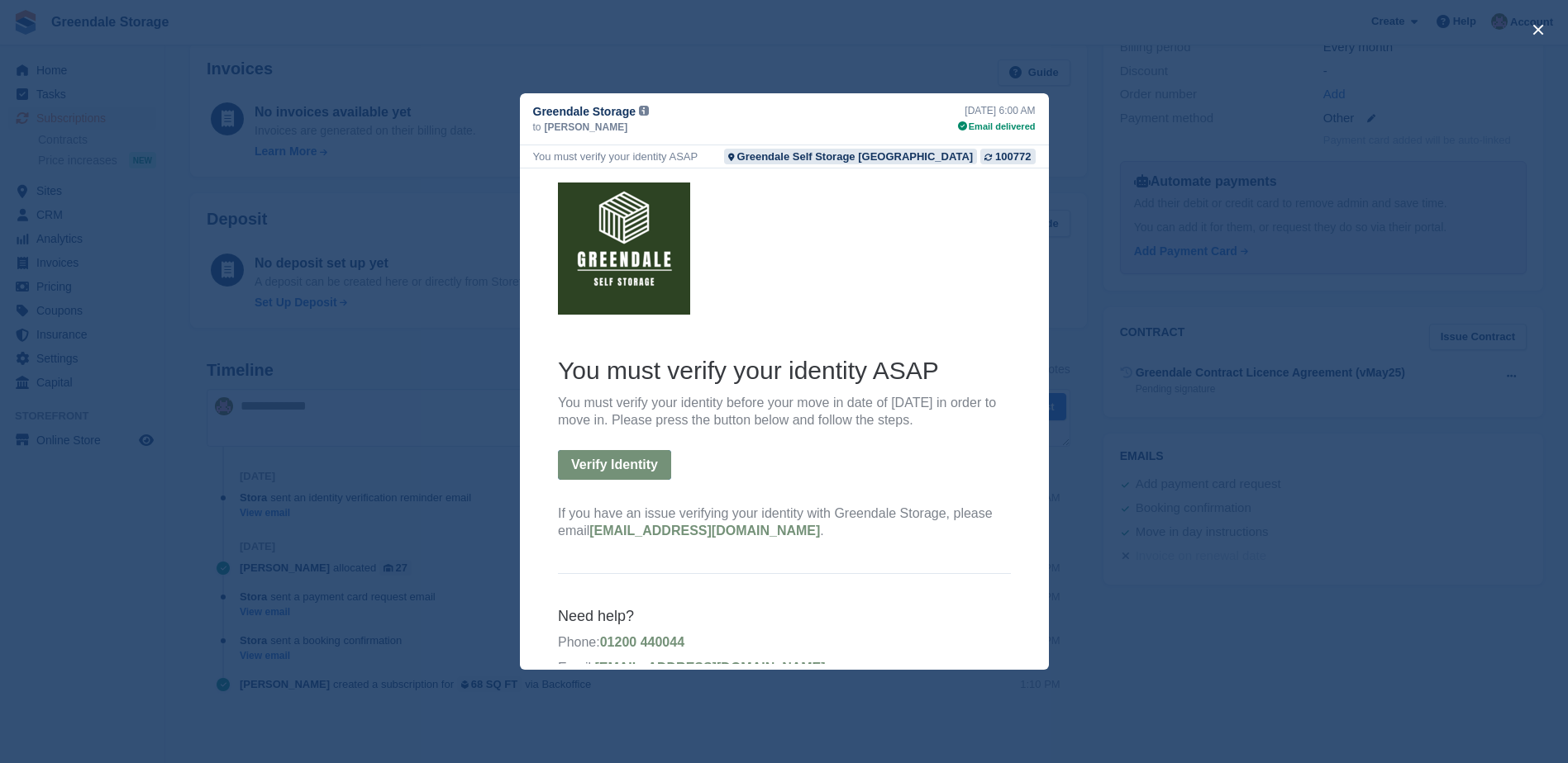
click at [381, 443] on div "close" at bounding box center [784, 382] width 1568 height 763
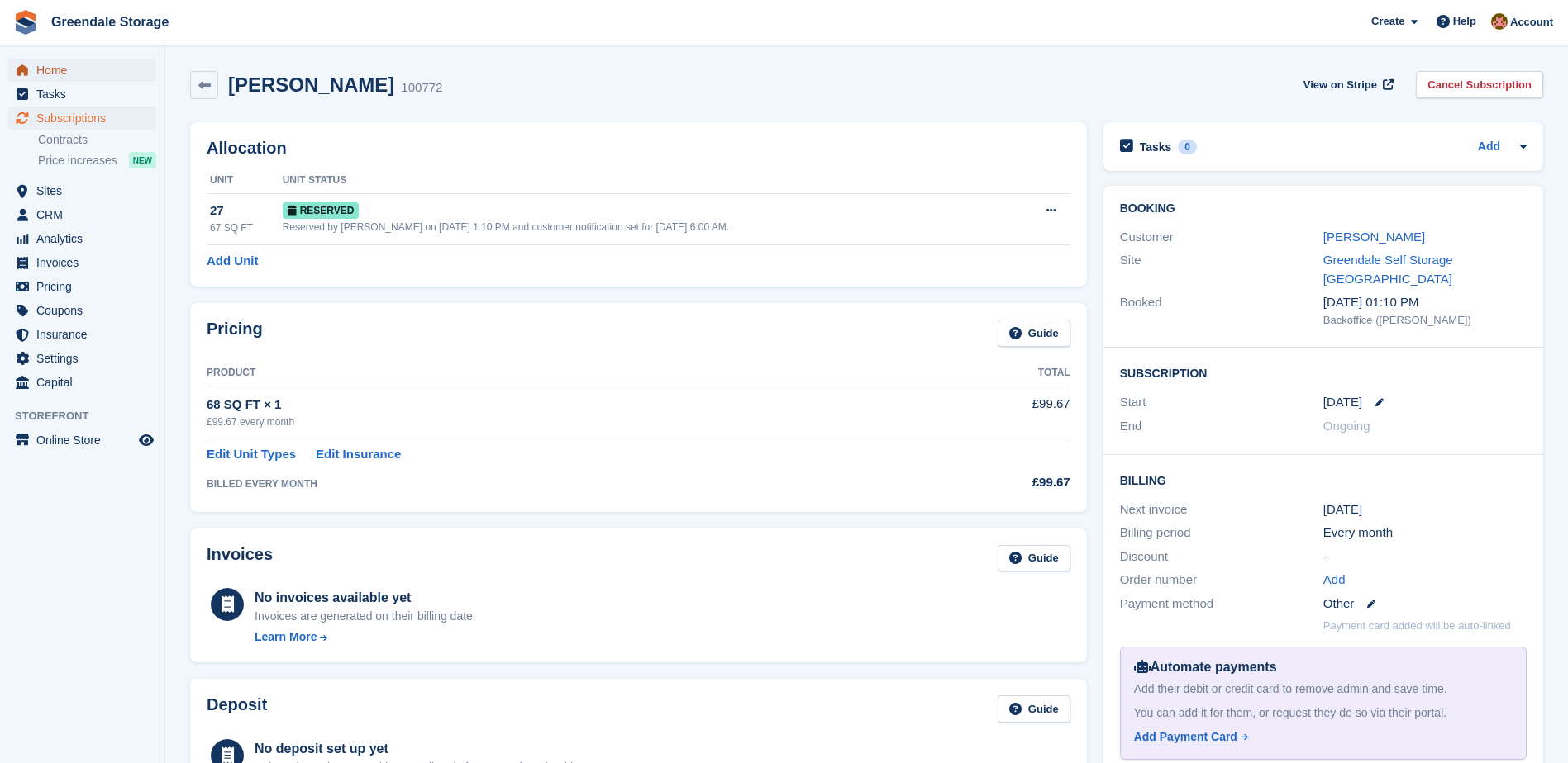
click at [55, 68] on span "Home" at bounding box center [86, 70] width 99 height 23
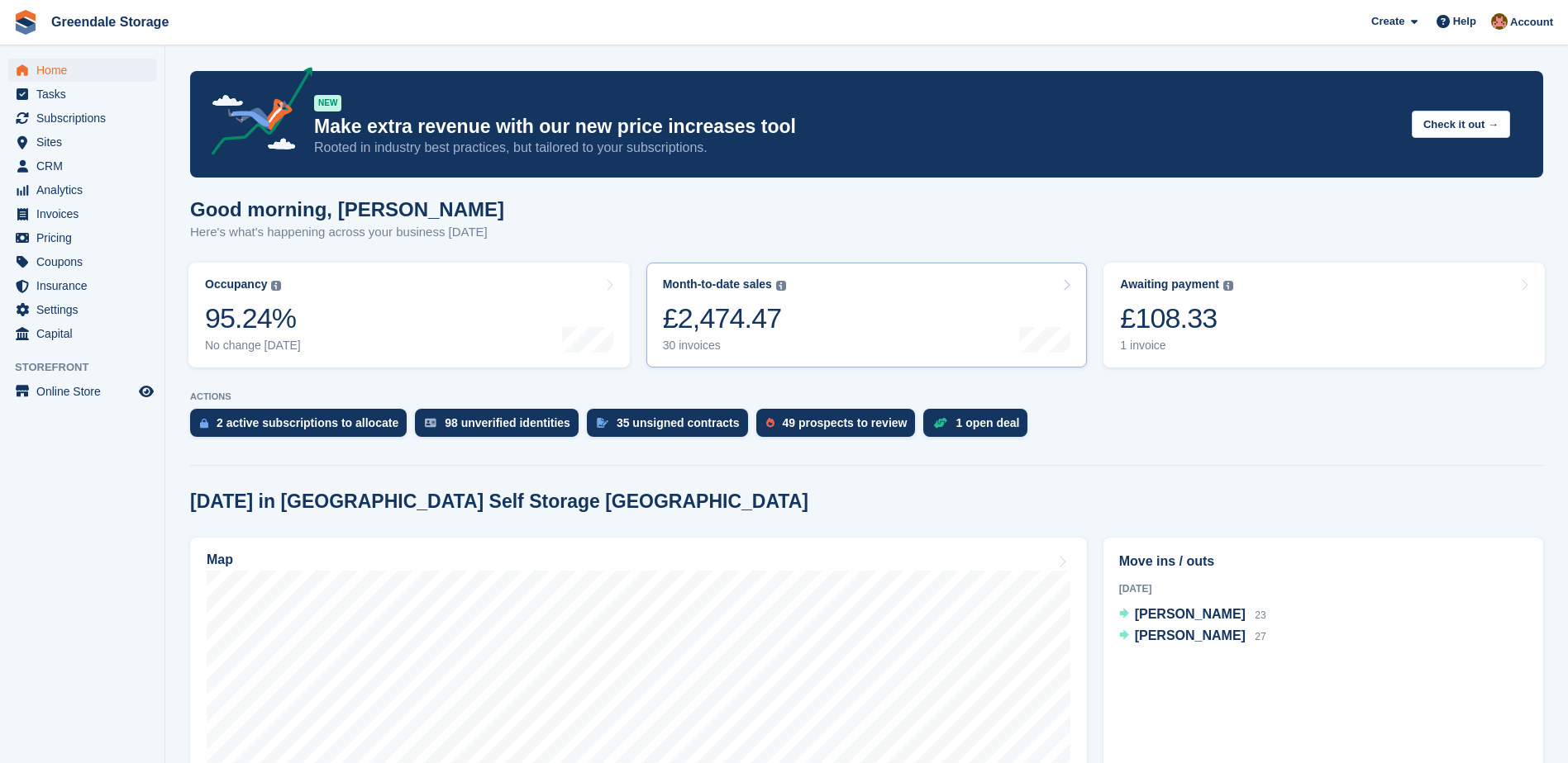
click at [949, 332] on link "Month-to-date sales The sum of all finalised invoices generated this month to d…" at bounding box center [867, 316] width 441 height 105
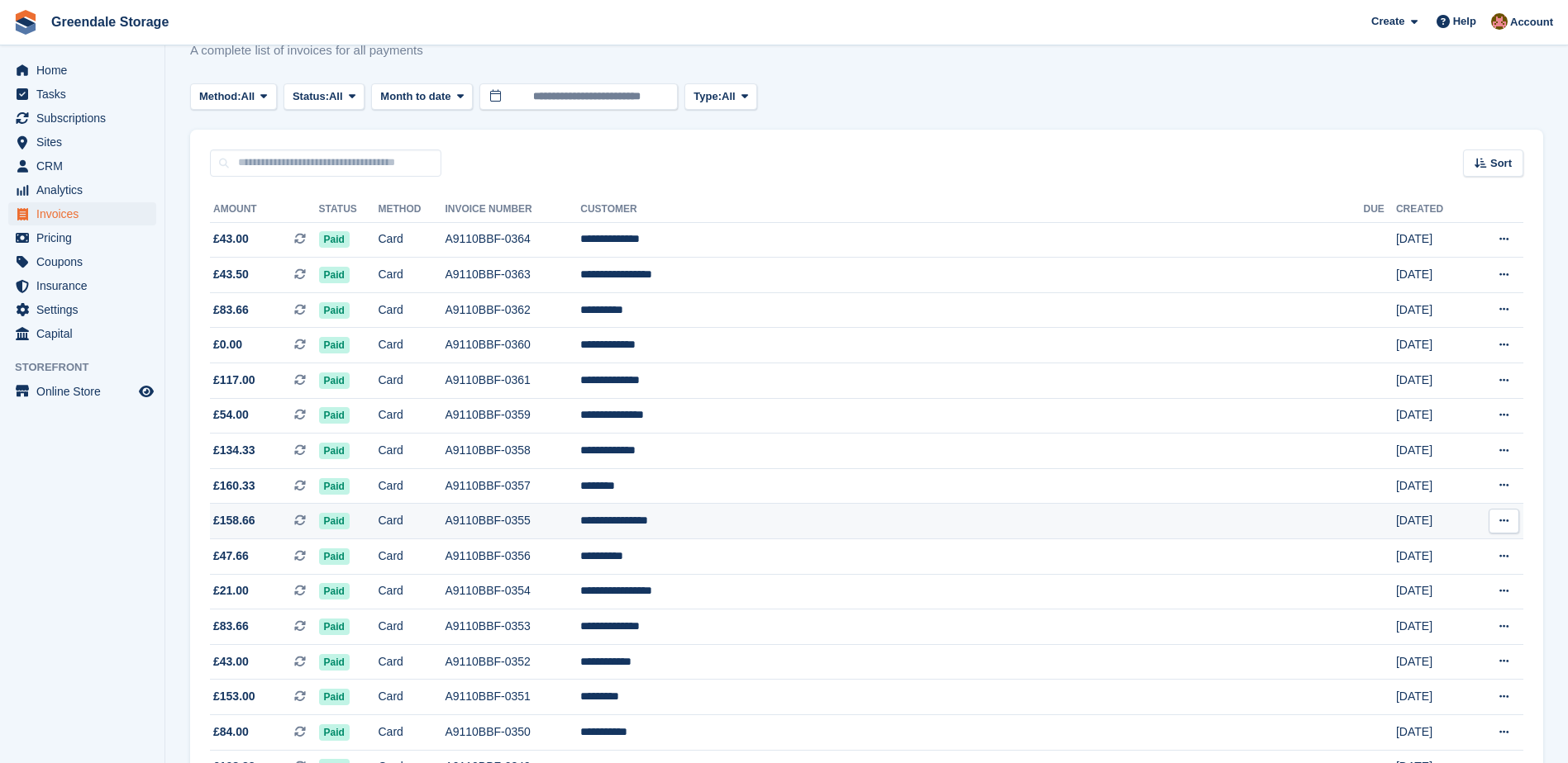
scroll to position [82, 0]
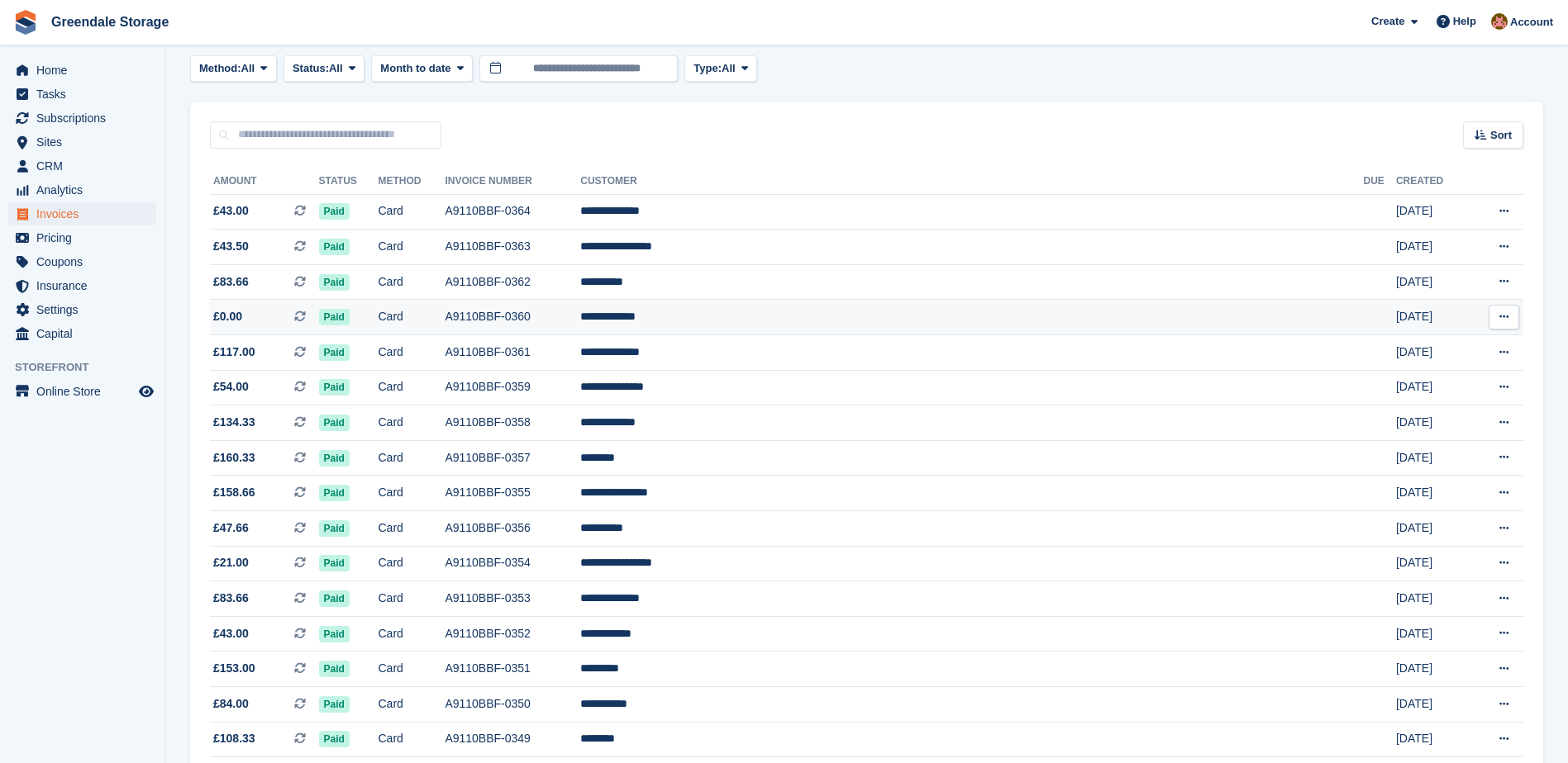
click at [581, 316] on td "A9110BBF-0360" at bounding box center [513, 317] width 136 height 35
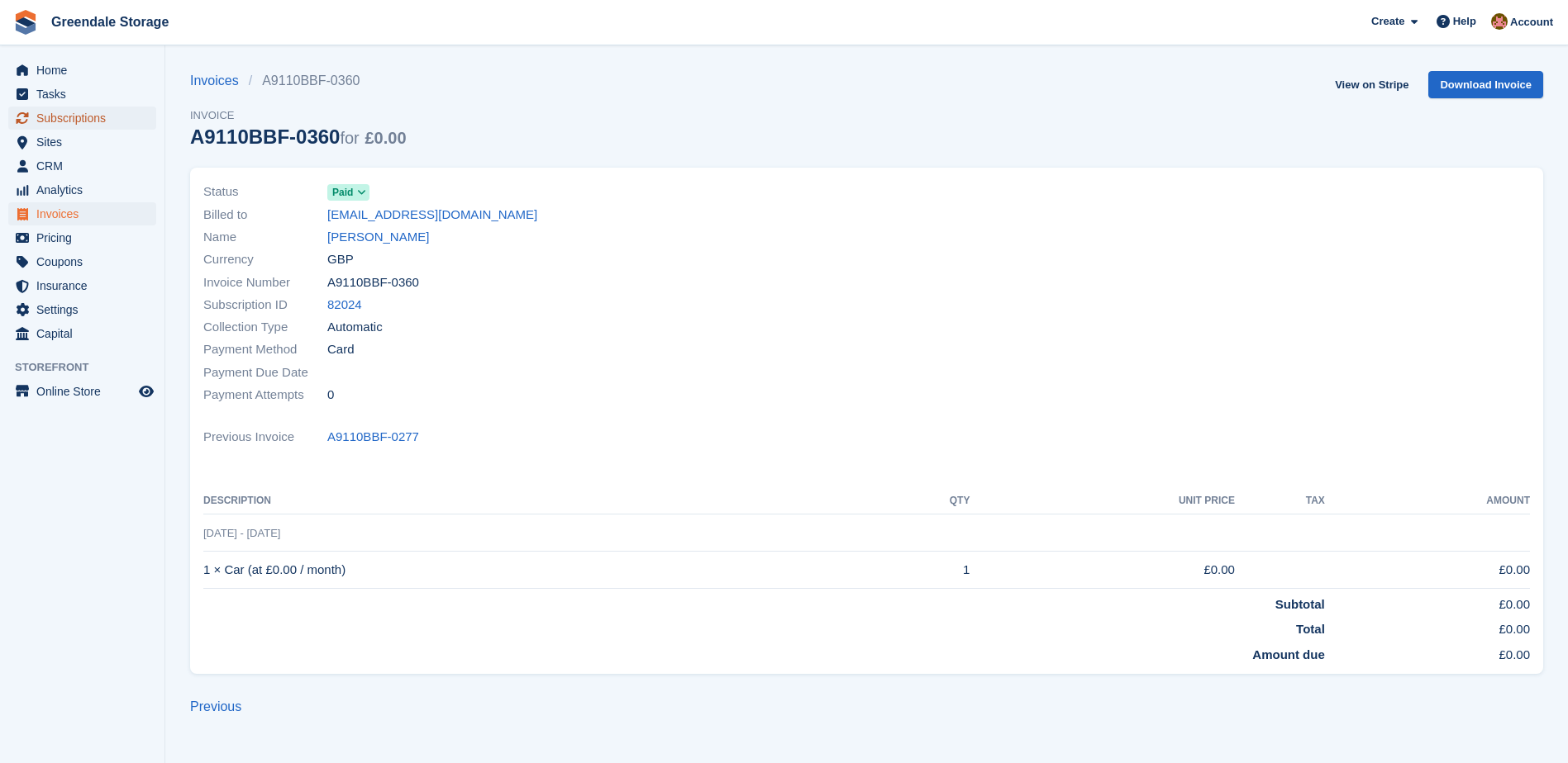
click at [52, 121] on span "Subscriptions" at bounding box center [86, 118] width 99 height 23
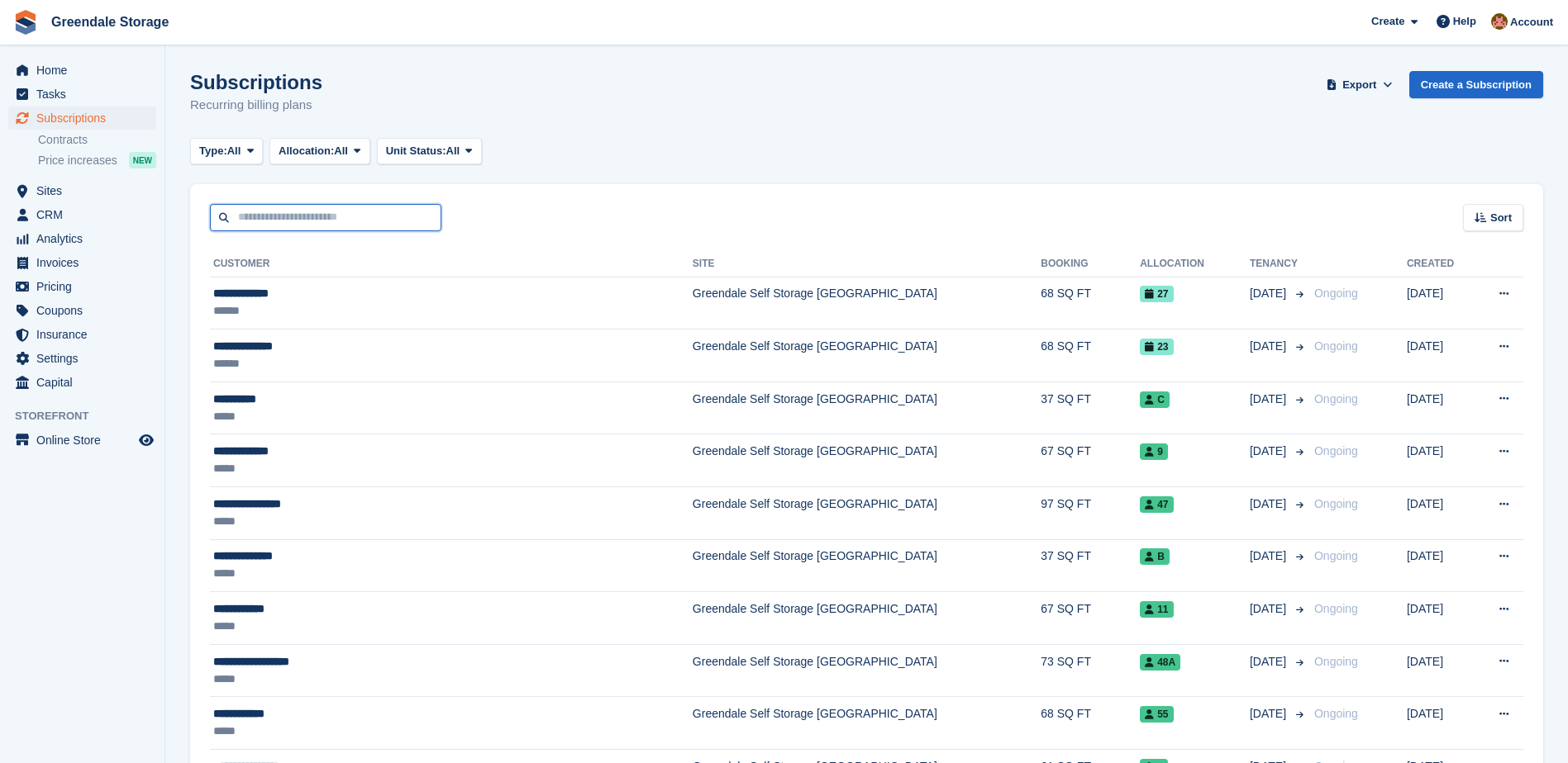
click at [277, 216] on input "text" at bounding box center [325, 217] width 232 height 28
type input "******"
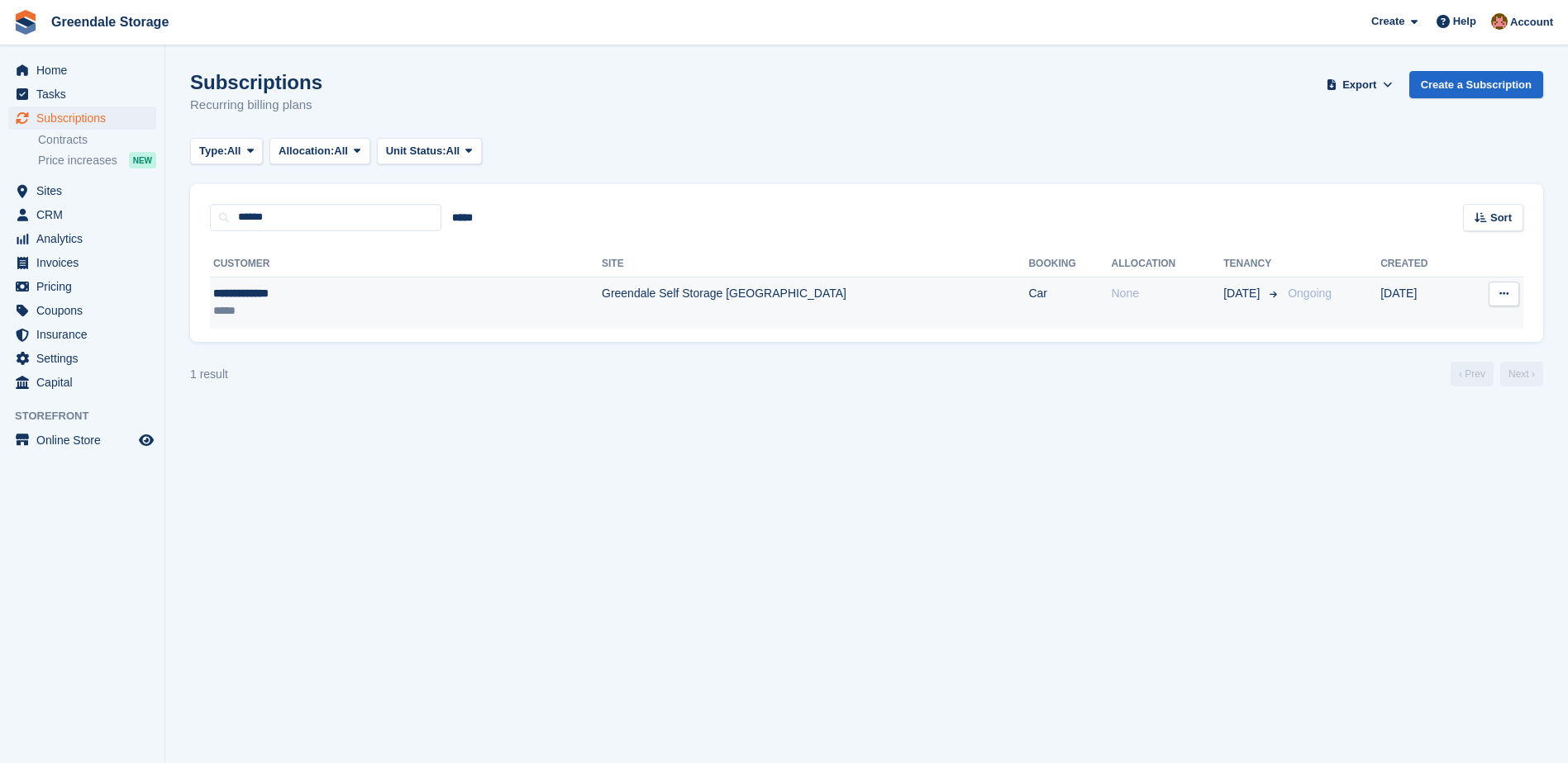
click at [629, 293] on td "Greendale Self Storage [GEOGRAPHIC_DATA]" at bounding box center [815, 302] width 427 height 52
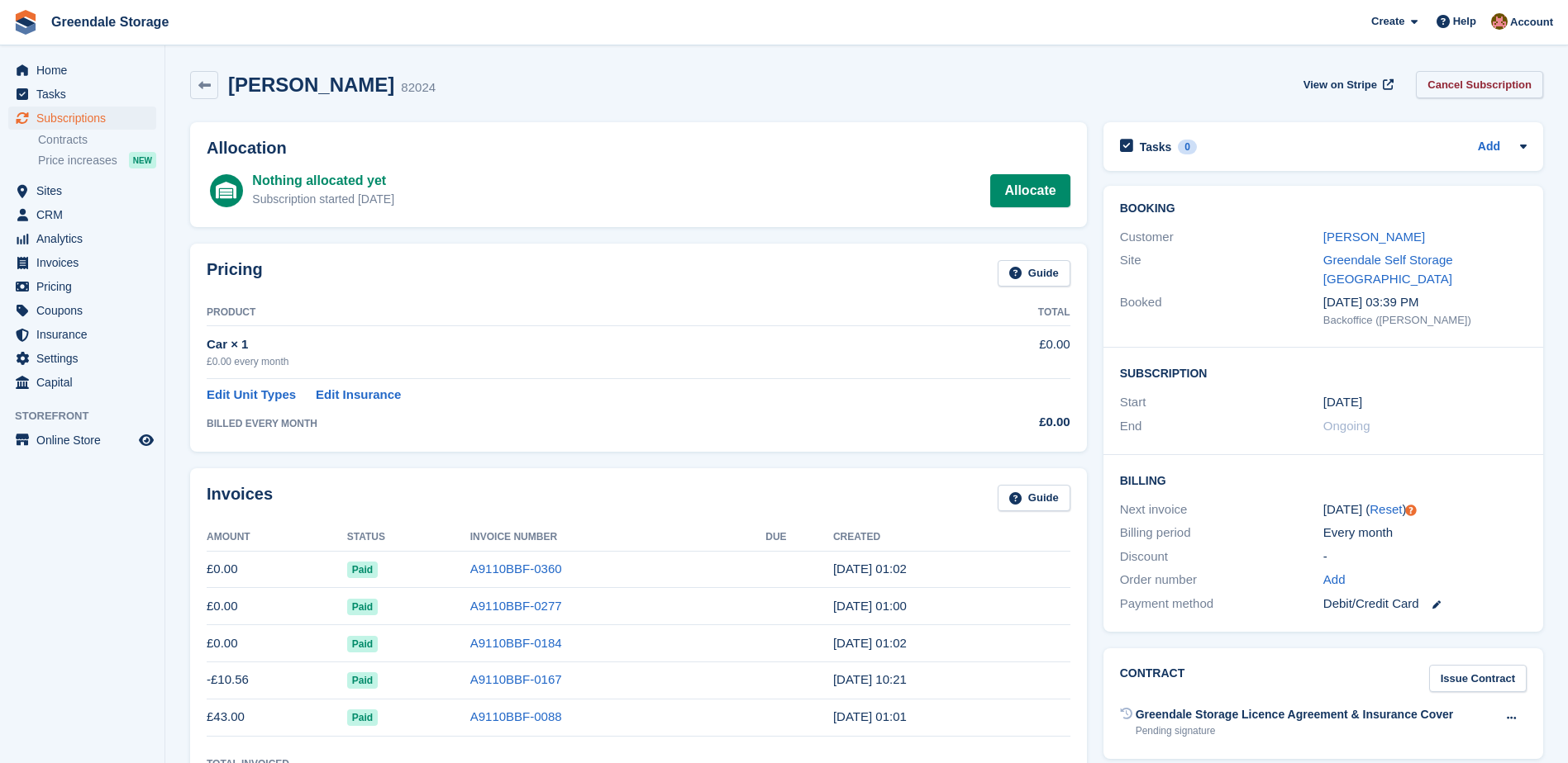
click at [1471, 81] on link "Cancel Subscription" at bounding box center [1479, 84] width 127 height 28
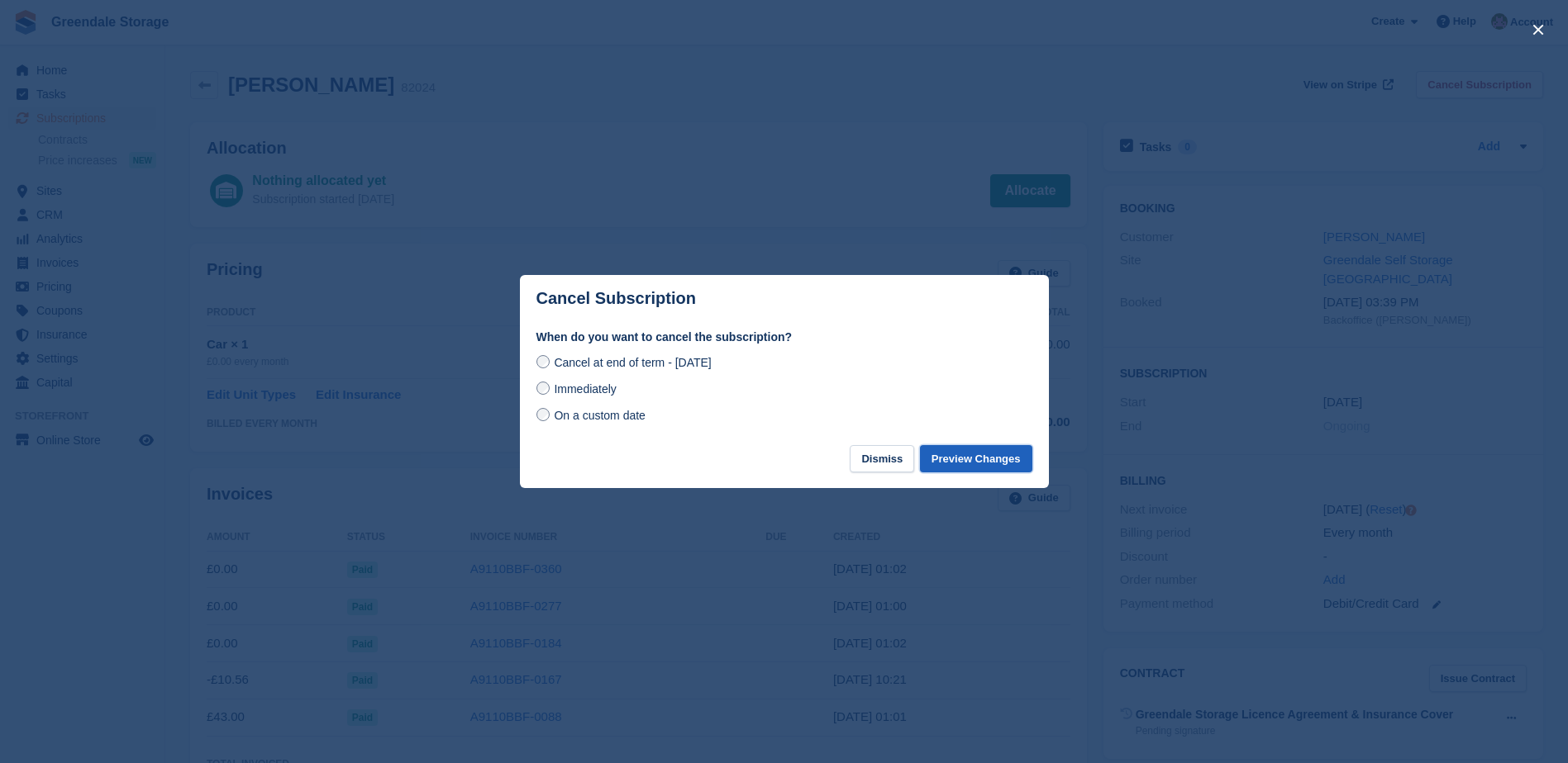
click at [983, 460] on button "Preview Changes" at bounding box center [977, 459] width 113 height 28
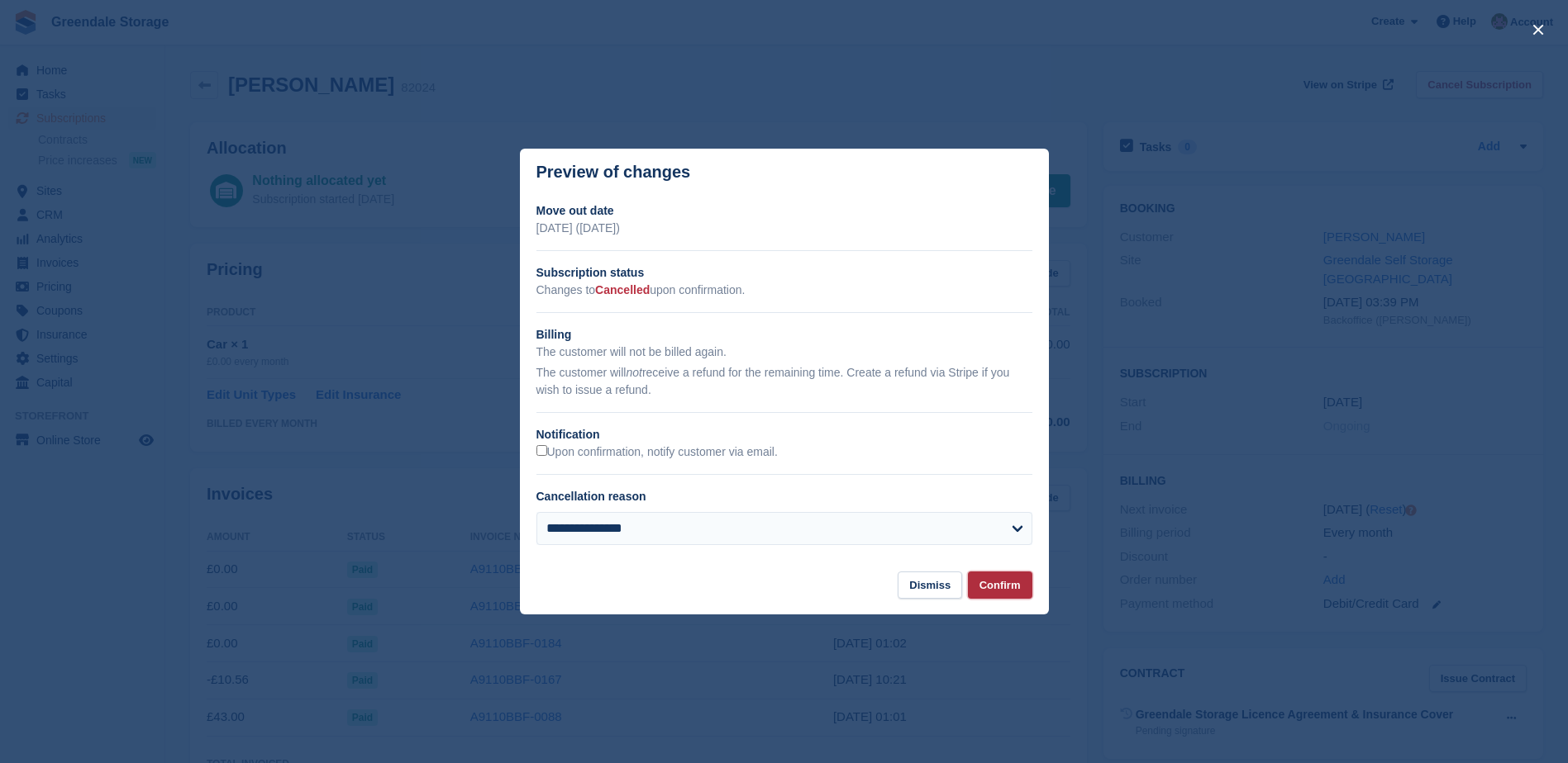
click at [1011, 595] on button "Confirm" at bounding box center [1000, 585] width 64 height 28
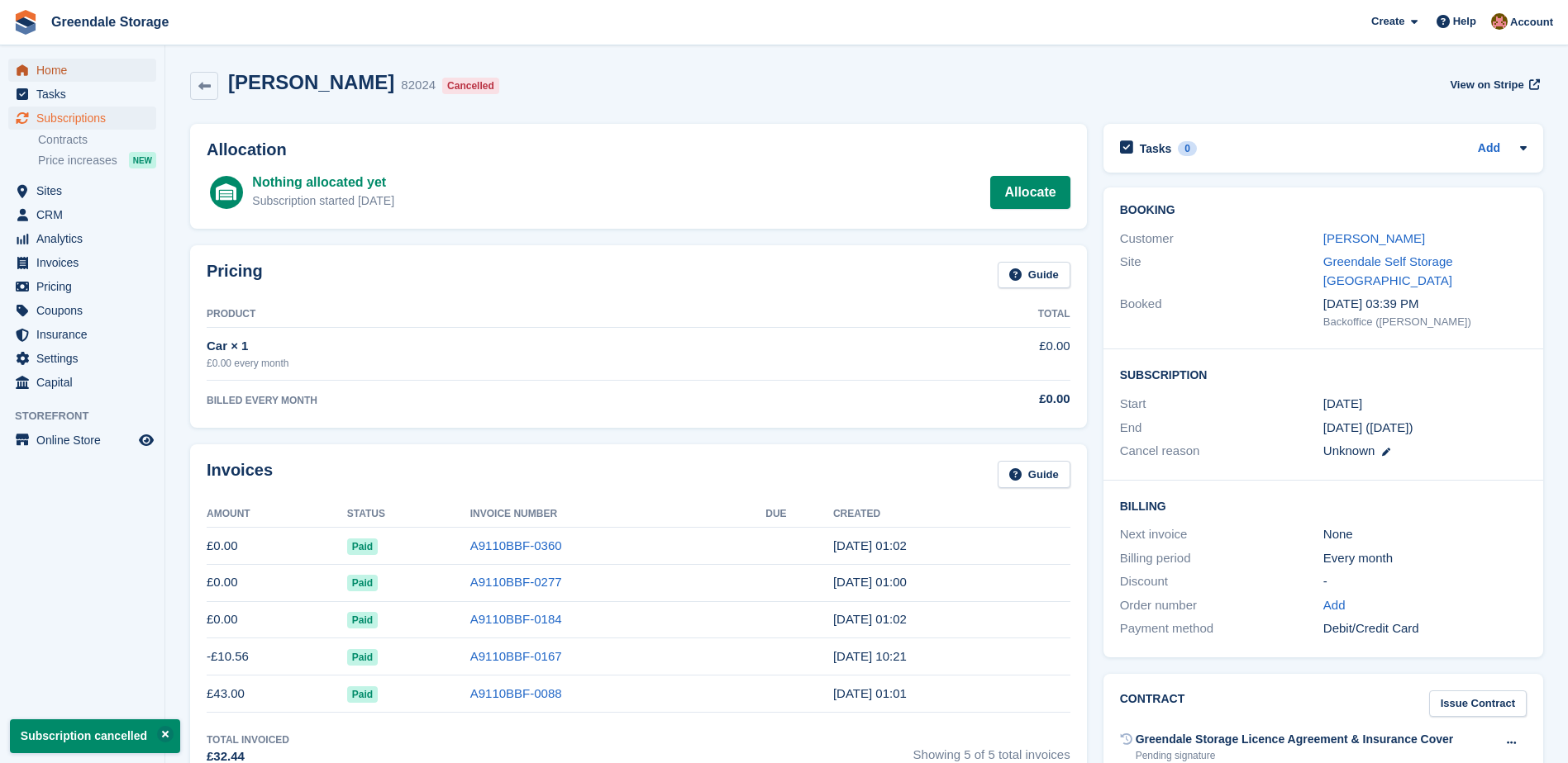
click at [53, 73] on span "Home" at bounding box center [86, 70] width 99 height 23
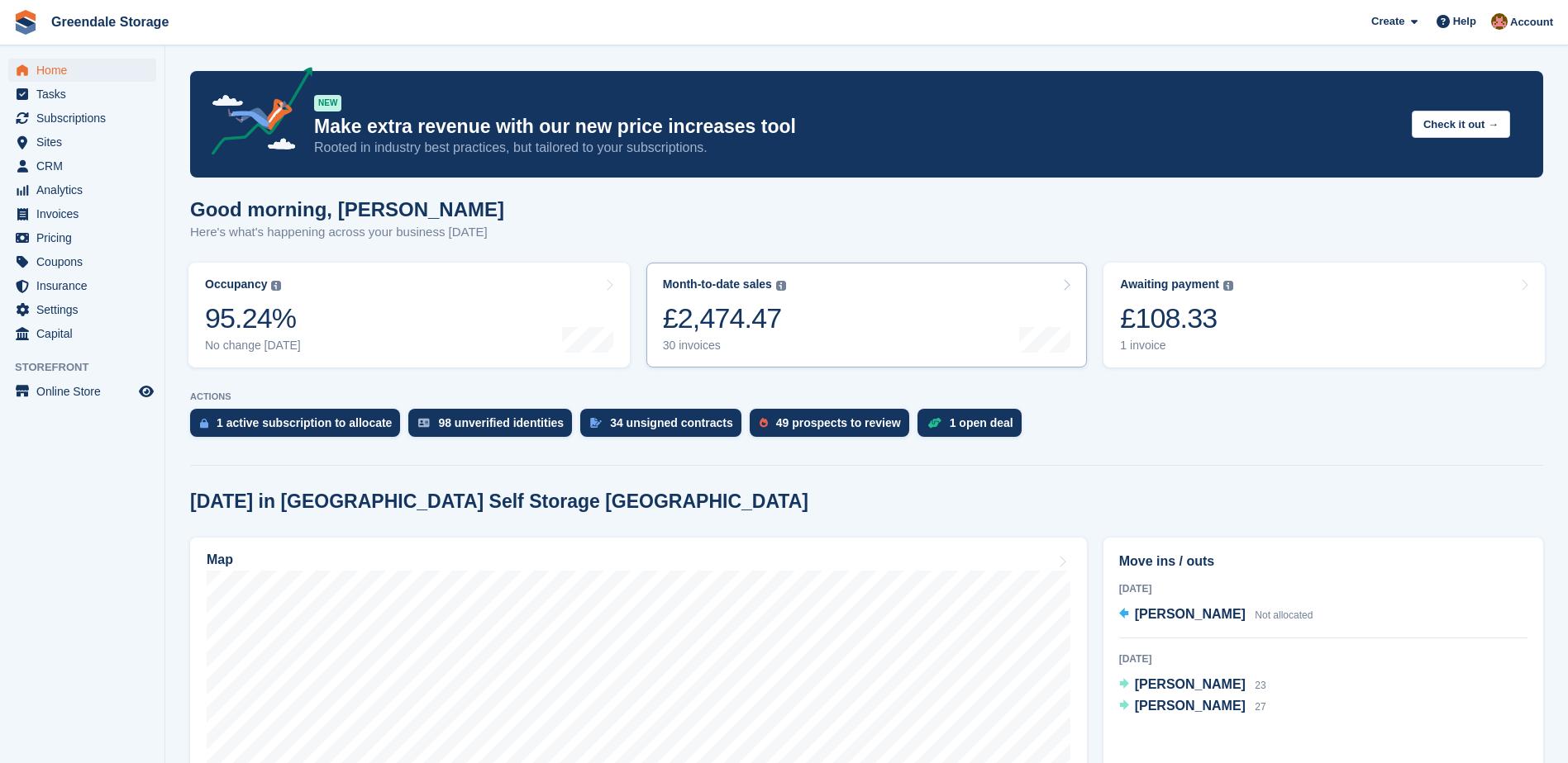
click at [936, 310] on link "Month-to-date sales The sum of all finalised invoices generated this month to d…" at bounding box center [867, 316] width 441 height 105
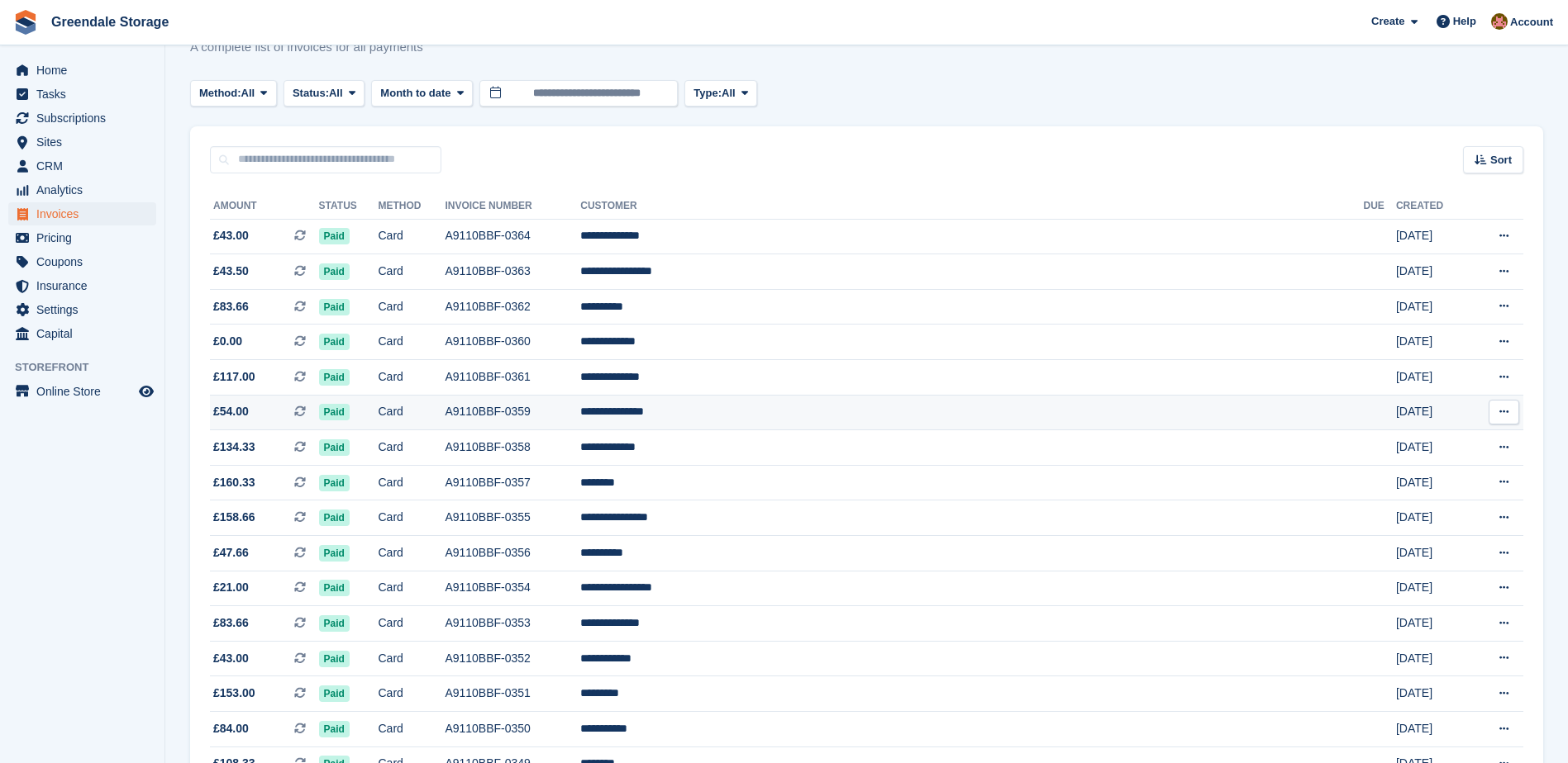
scroll to position [82, 0]
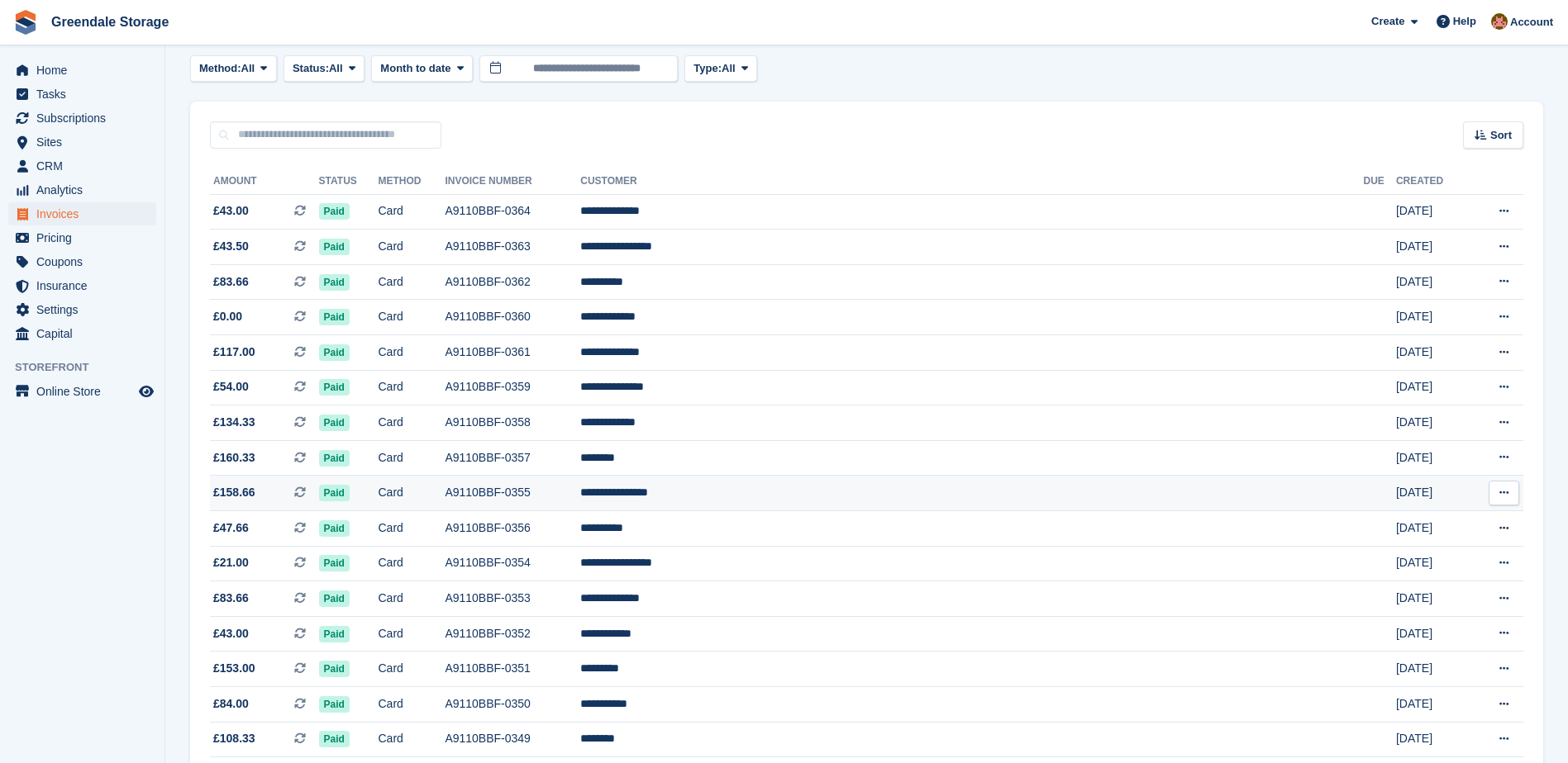
click at [581, 495] on td "A9110BBF-0355" at bounding box center [513, 493] width 136 height 35
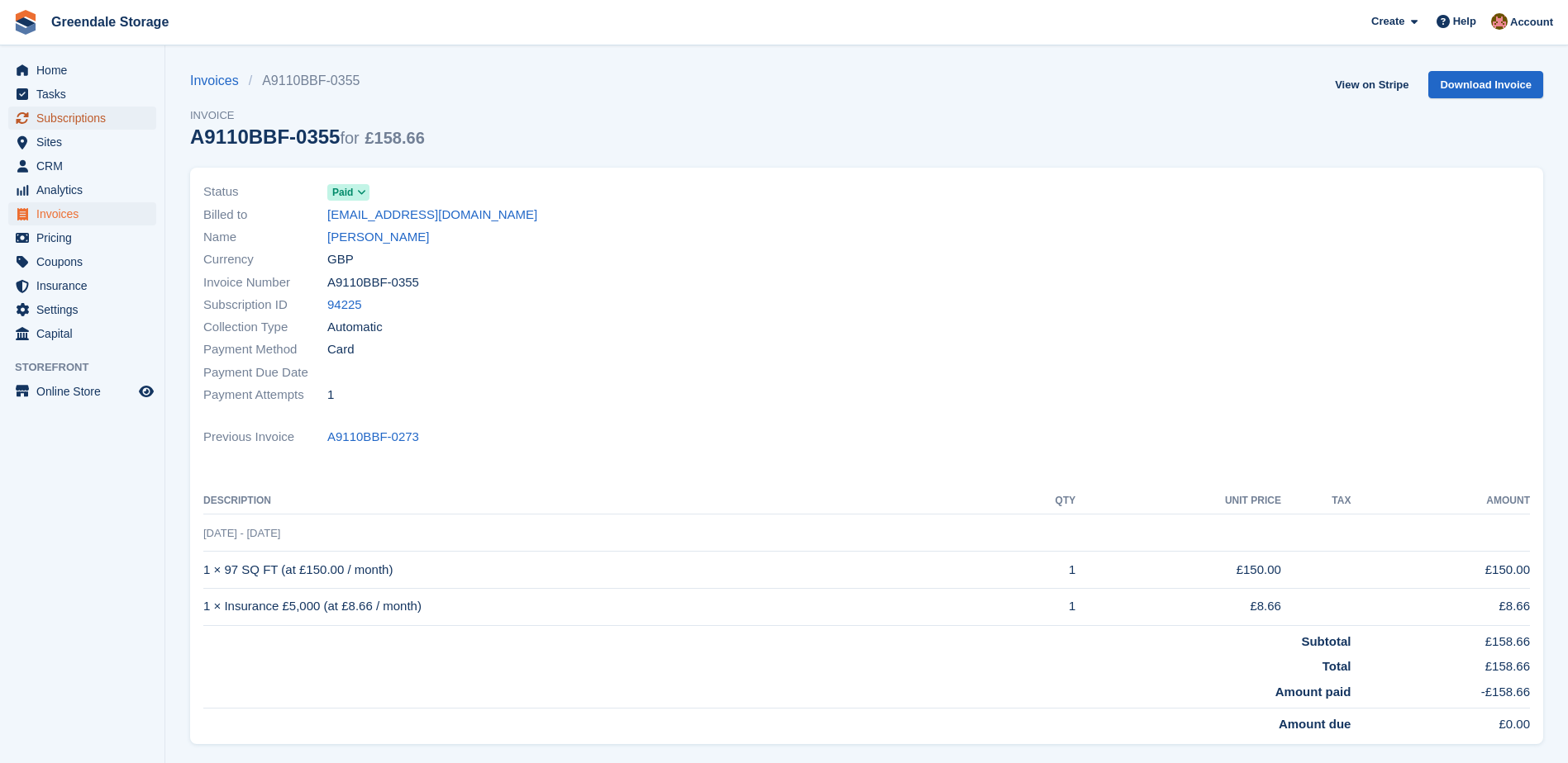
click at [46, 122] on span "Subscriptions" at bounding box center [86, 118] width 99 height 23
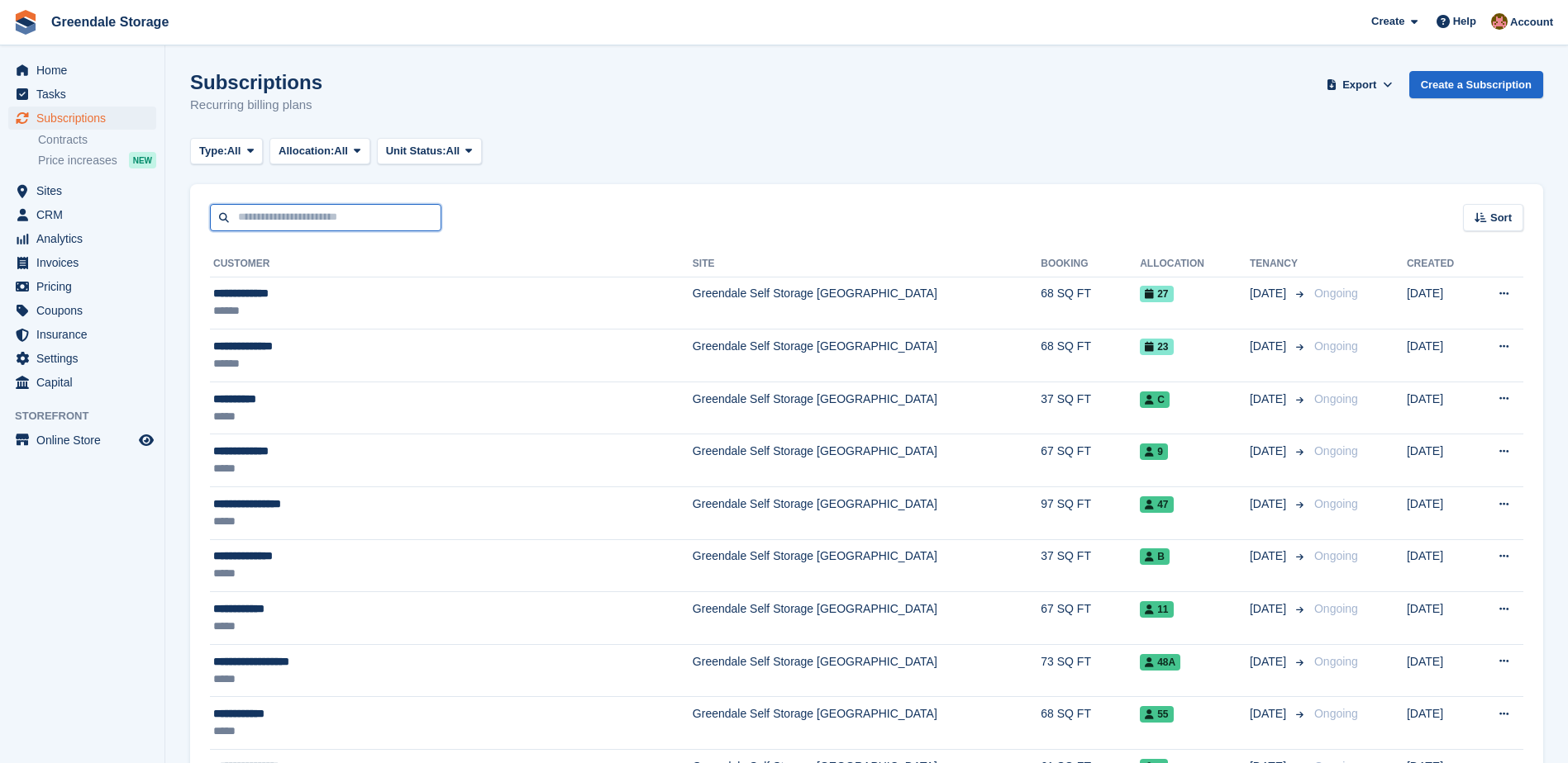
click at [275, 222] on input "text" at bounding box center [325, 217] width 232 height 28
type input "****"
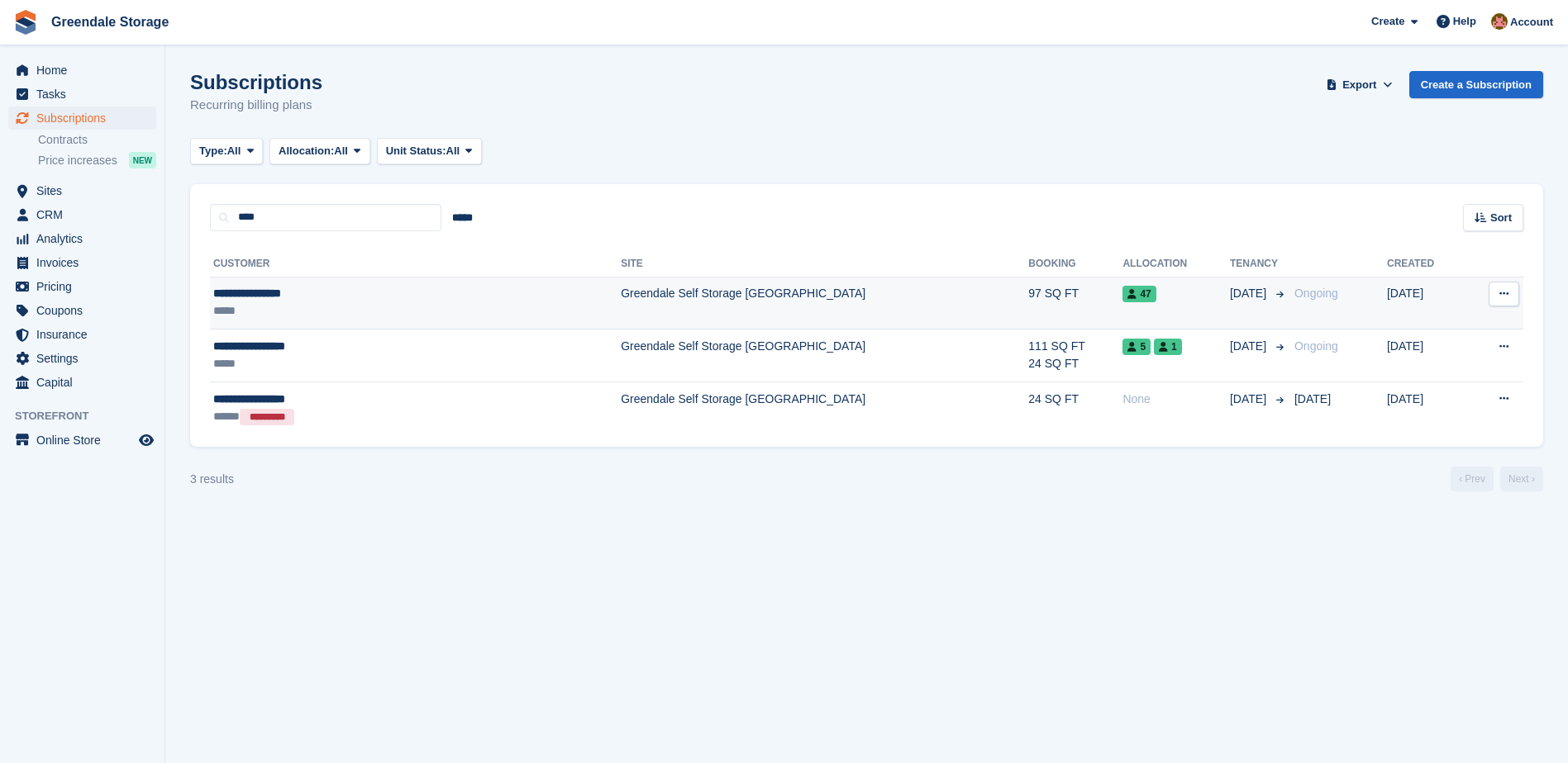
click at [403, 294] on div "**********" at bounding box center [335, 294] width 243 height 17
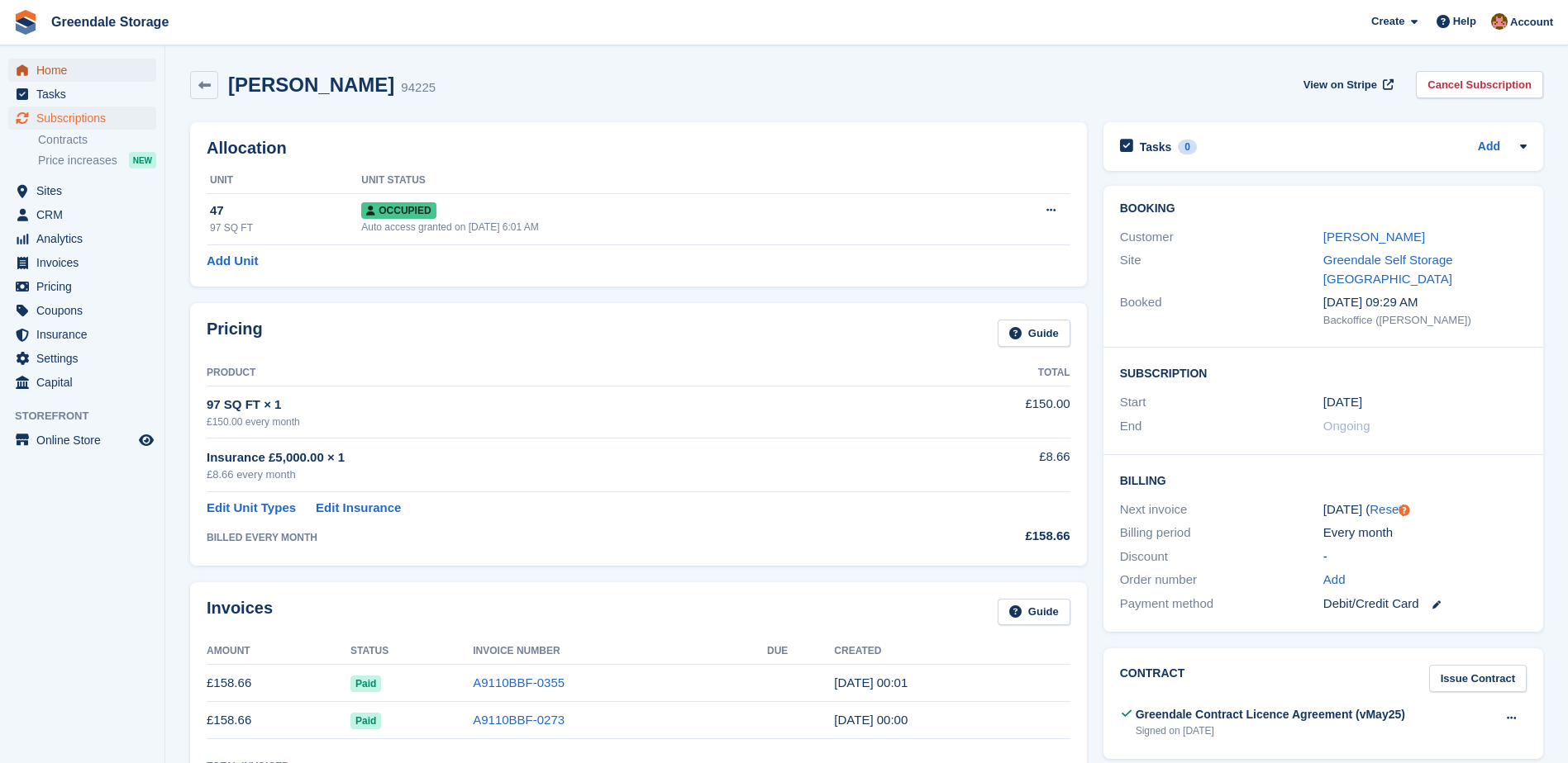
click at [59, 76] on span "Home" at bounding box center [86, 70] width 99 height 23
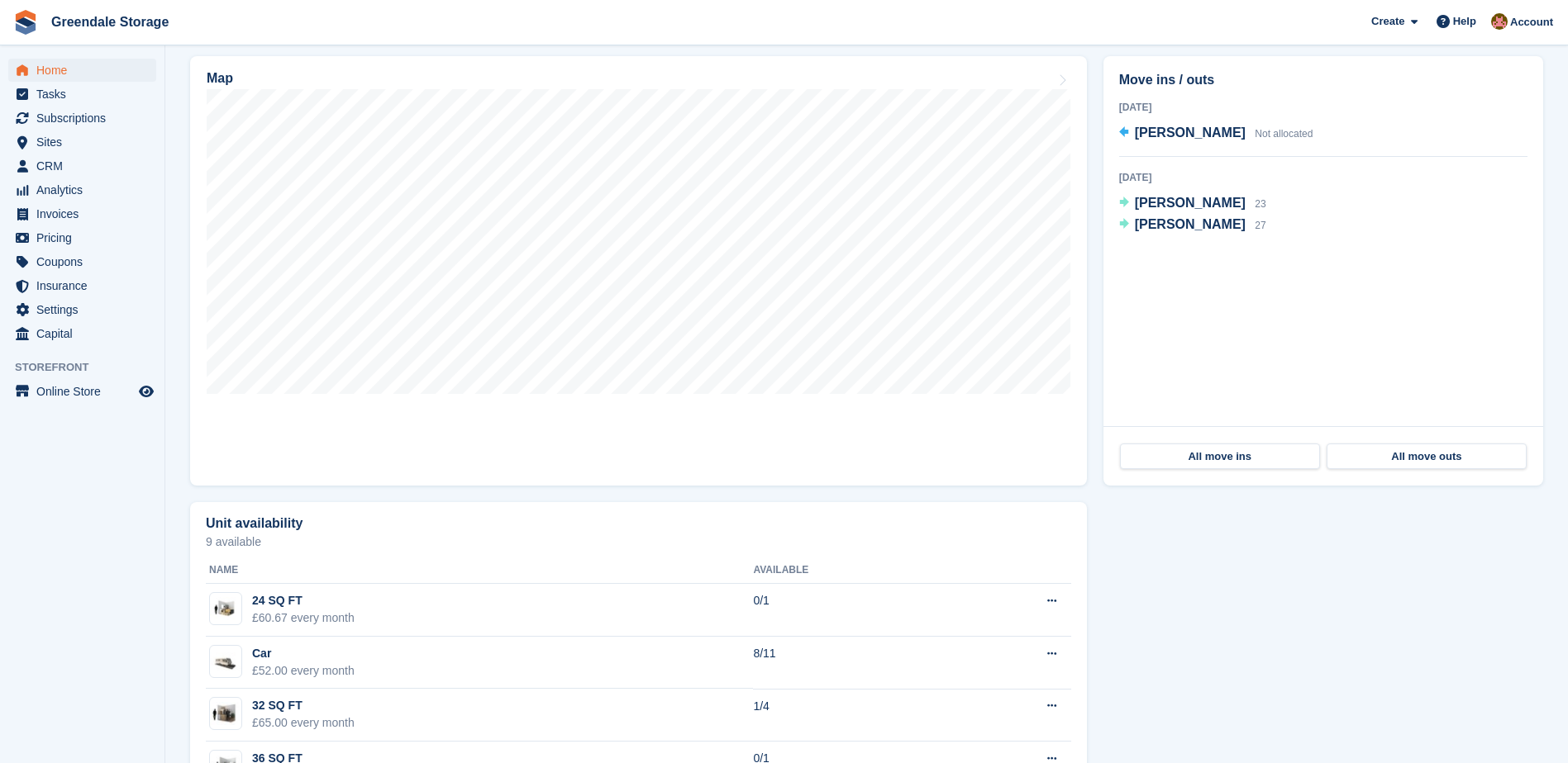
scroll to position [495, 0]
